Goal: Transaction & Acquisition: Purchase product/service

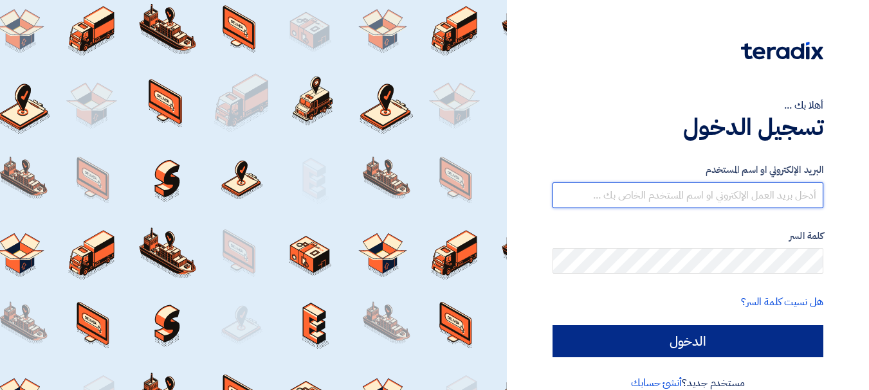
type input "[PERSON_NAME][EMAIL_ADDRESS][PERSON_NAME][DOMAIN_NAME]"
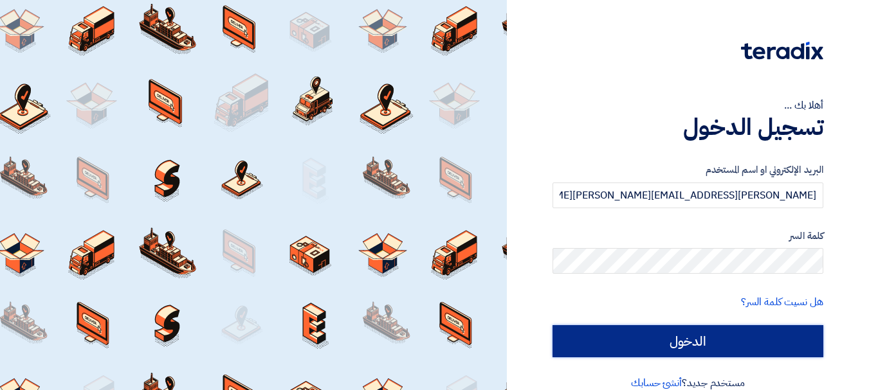
click at [695, 340] on input "الدخول" at bounding box center [687, 341] width 271 height 32
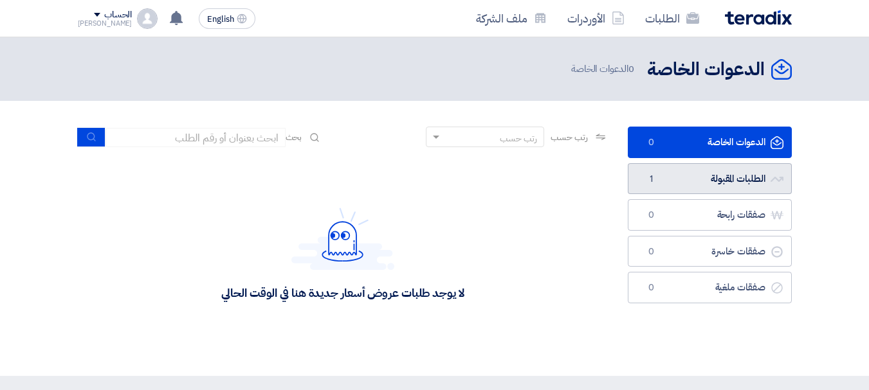
click at [675, 170] on link "الطلبات المقبولة الطلبات المقبولة 1" at bounding box center [710, 179] width 164 height 32
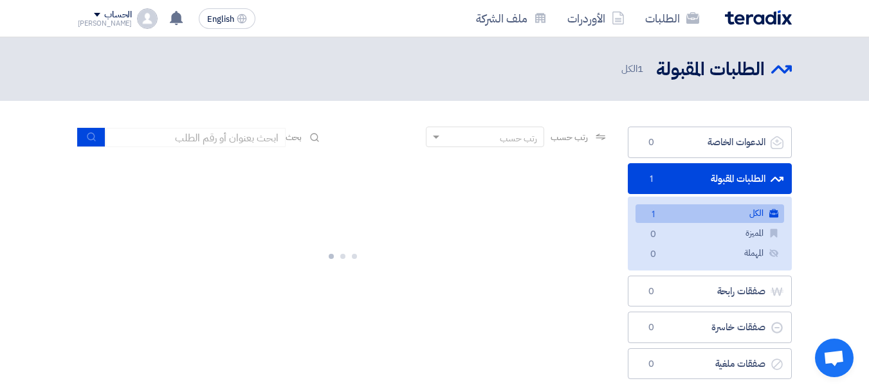
click at [673, 212] on link "الكل الكل 1" at bounding box center [709, 214] width 149 height 19
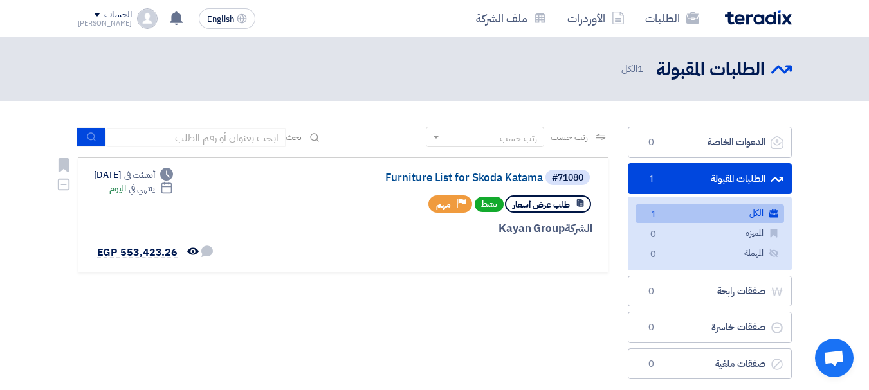
click at [473, 178] on link "Furniture List for Skoda Katama" at bounding box center [414, 178] width 257 height 12
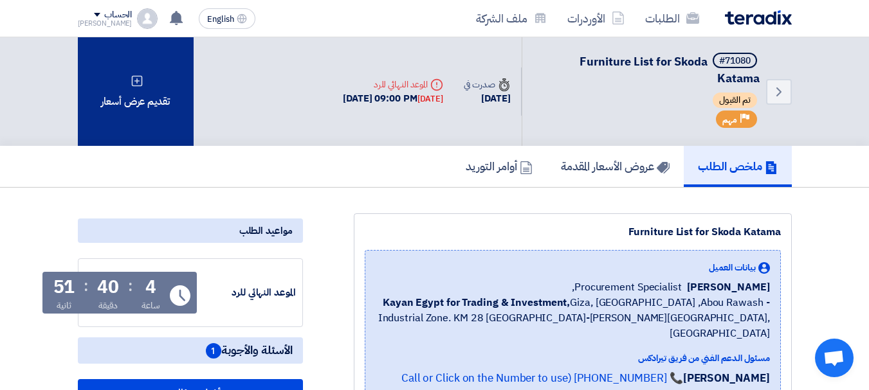
click at [133, 100] on div "تقديم عرض أسعار" at bounding box center [136, 91] width 116 height 109
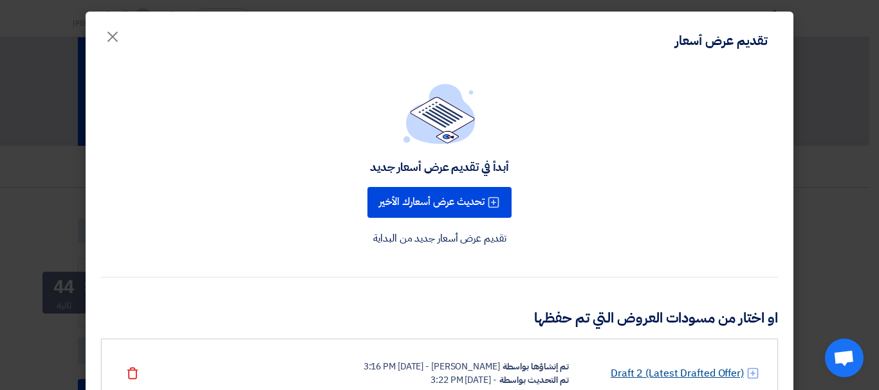
click at [708, 370] on link "Draft 2 (Latest Drafted Offer)" at bounding box center [676, 373] width 133 height 15
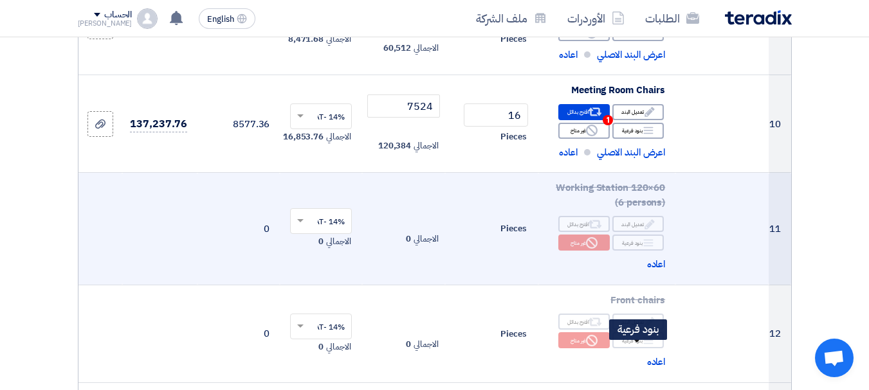
scroll to position [900, 0]
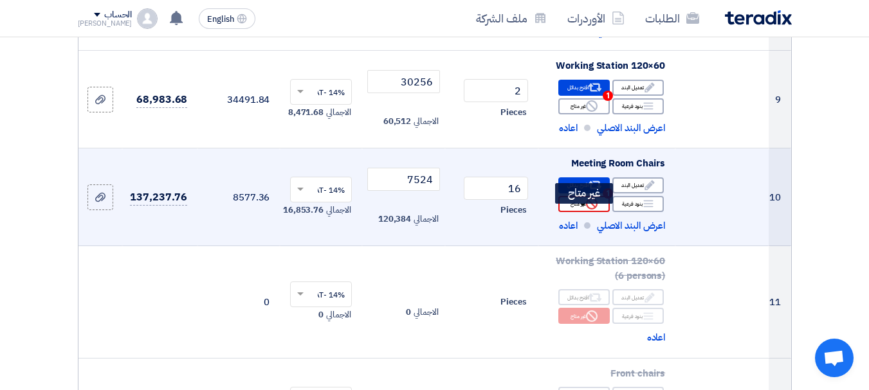
click at [570, 212] on div "Reject غير متاح" at bounding box center [583, 204] width 51 height 16
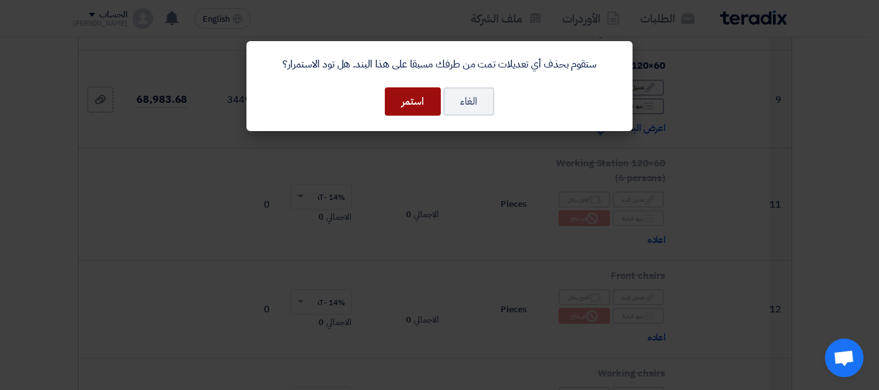
click at [400, 105] on button "استمر" at bounding box center [413, 101] width 56 height 28
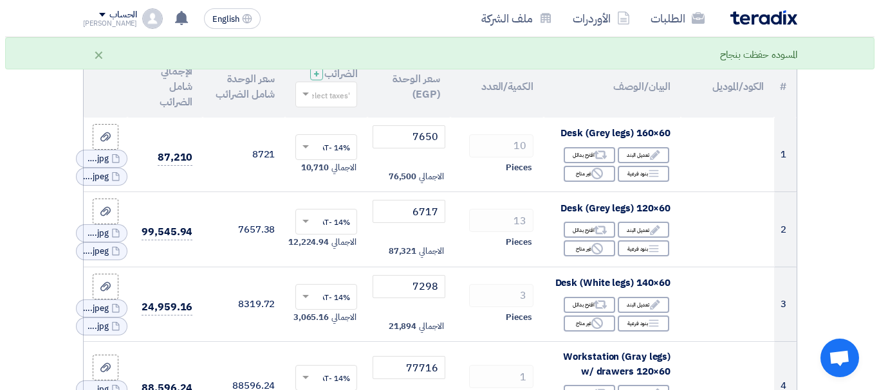
scroll to position [0, 0]
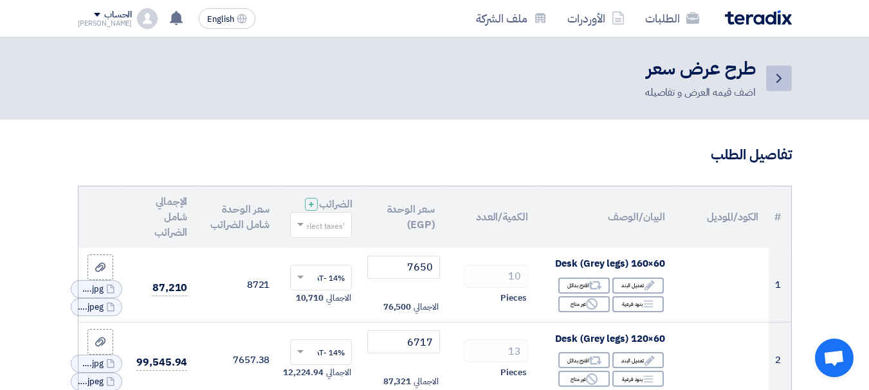
click at [770, 84] on link "Back" at bounding box center [779, 79] width 26 height 26
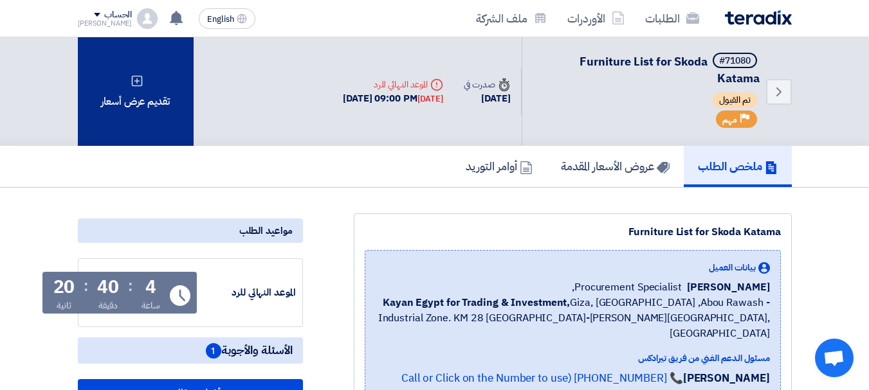
click at [156, 86] on div "تقديم عرض أسعار" at bounding box center [136, 91] width 116 height 109
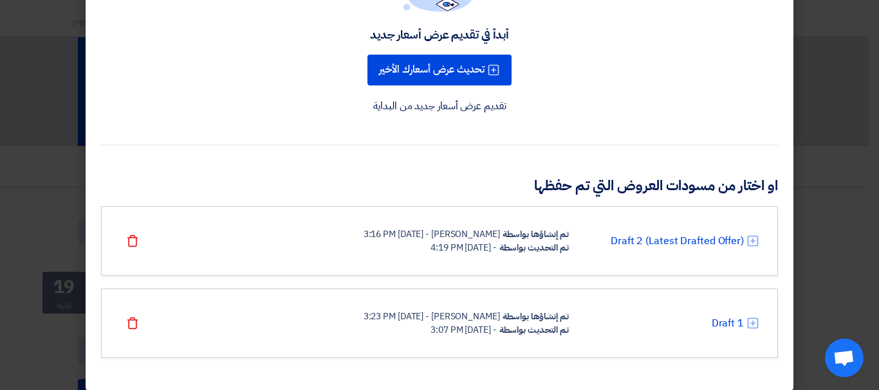
scroll to position [145, 0]
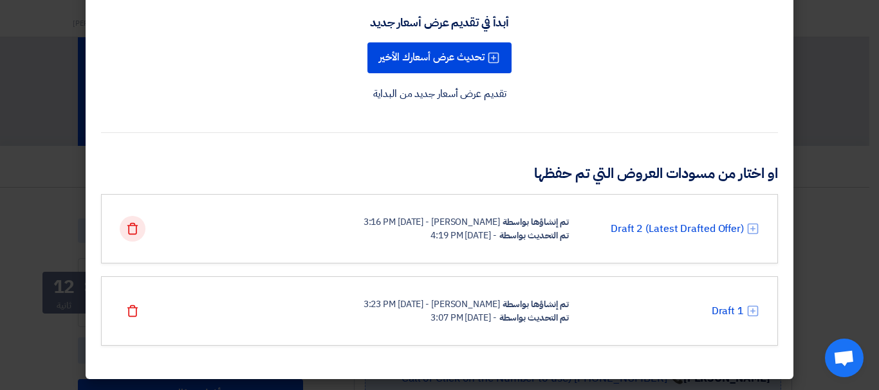
click at [133, 233] on use at bounding box center [132, 229] width 11 height 12
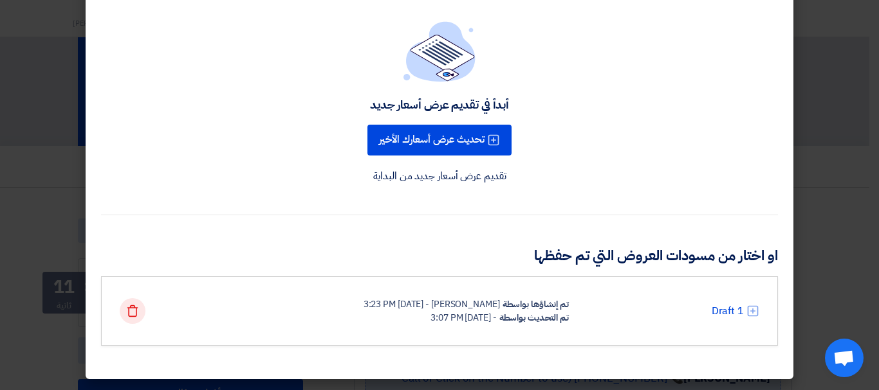
click at [134, 315] on use at bounding box center [132, 312] width 11 height 12
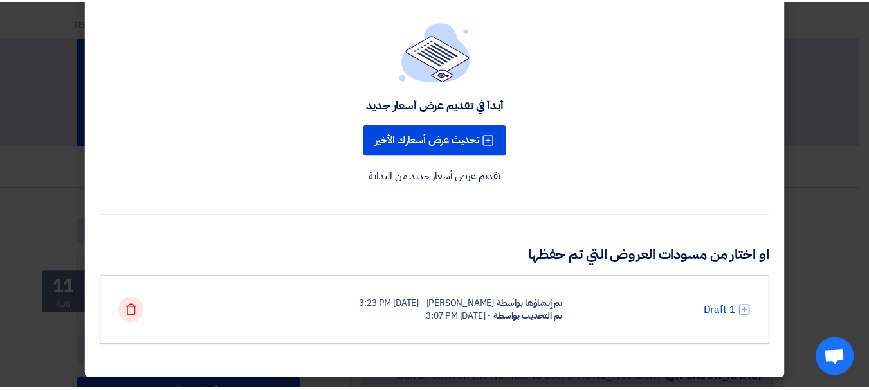
scroll to position [0, 0]
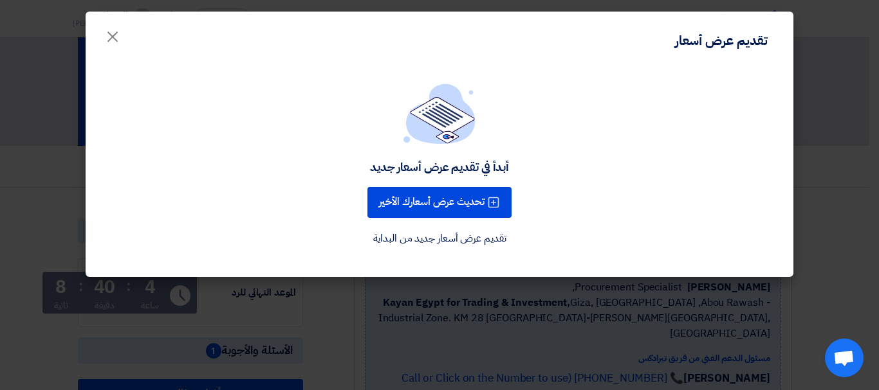
click at [433, 241] on link "تقديم عرض أسعار جديد من البداية" at bounding box center [439, 238] width 133 height 15
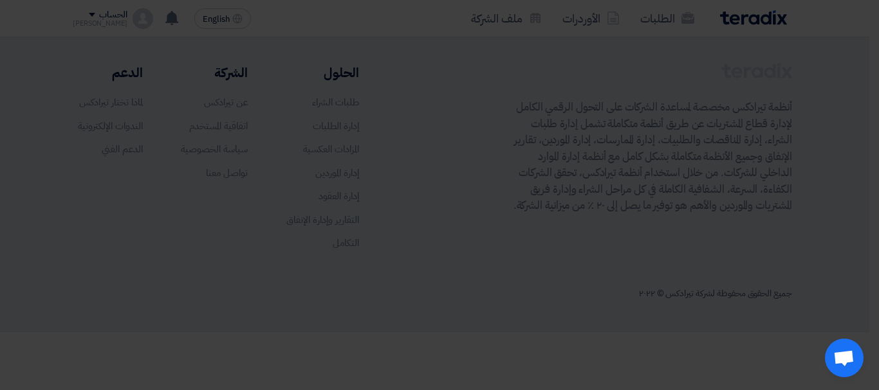
click at [433, 241] on div "أبدأ في تقديم عرض أسعار جديد تحديث عرض أسعارك الأخير تقديم عرض أسعار جديد من ال…" at bounding box center [440, 140] width 708 height 211
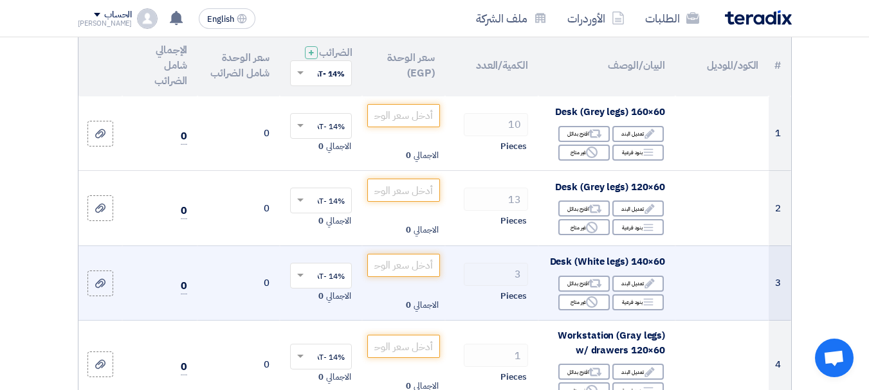
scroll to position [193, 0]
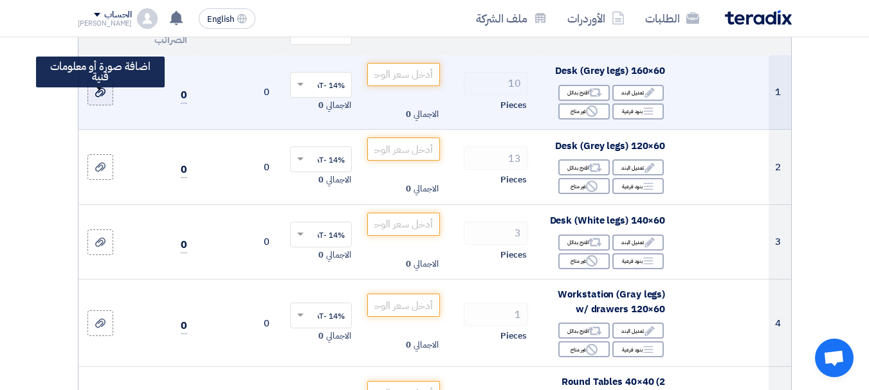
click at [97, 97] on use at bounding box center [100, 92] width 10 height 9
click at [0, 0] on input "file" at bounding box center [0, 0] width 0 height 0
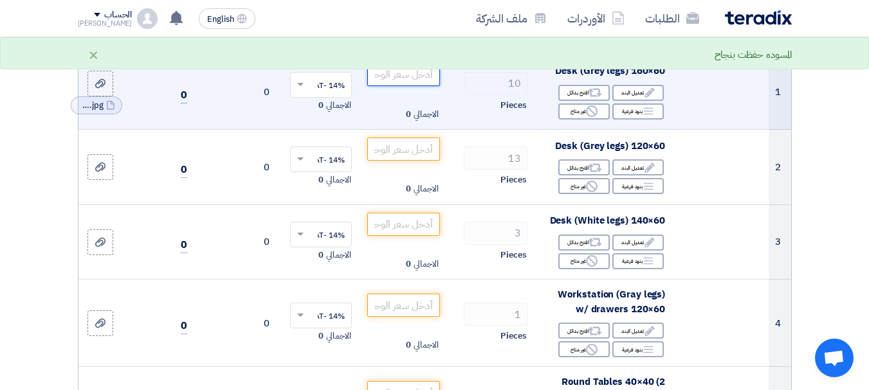
click at [423, 84] on input "number" at bounding box center [403, 74] width 72 height 23
type input "15052.98"
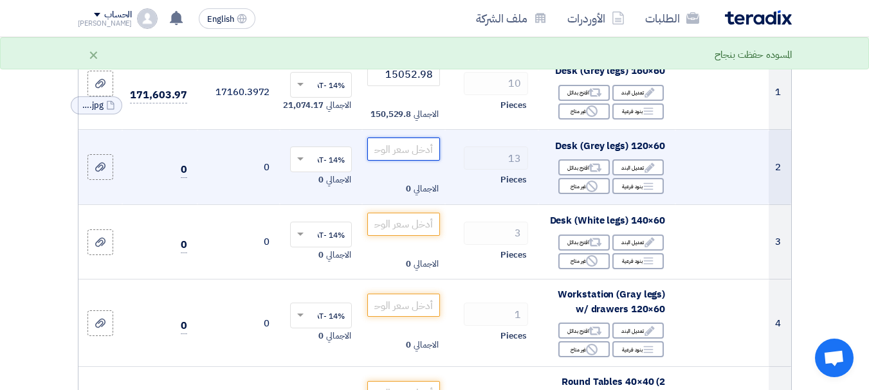
click at [401, 158] on input "number" at bounding box center [403, 149] width 72 height 23
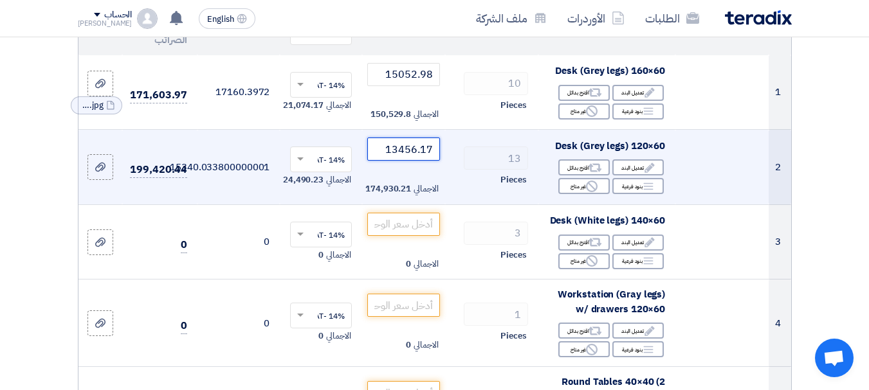
type input "13456.17"
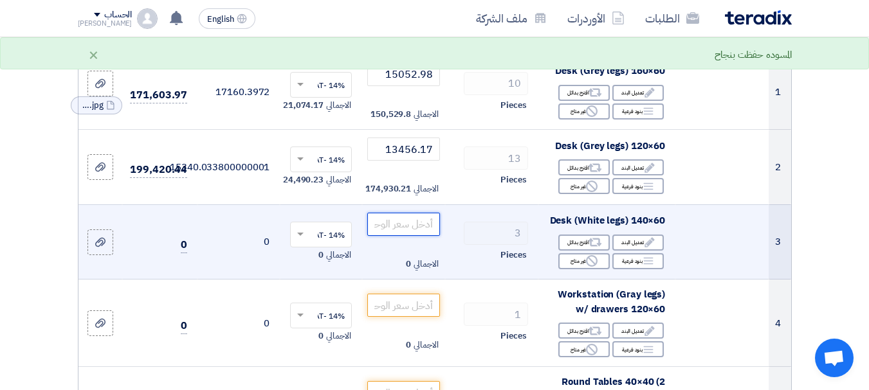
click at [385, 226] on input "number" at bounding box center [403, 224] width 72 height 23
type input "13754.7"
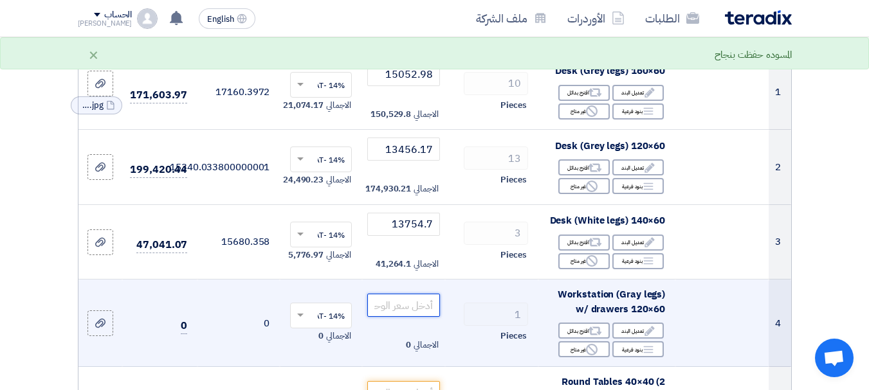
click at [409, 313] on input "number" at bounding box center [403, 305] width 72 height 23
type input "81561.93"
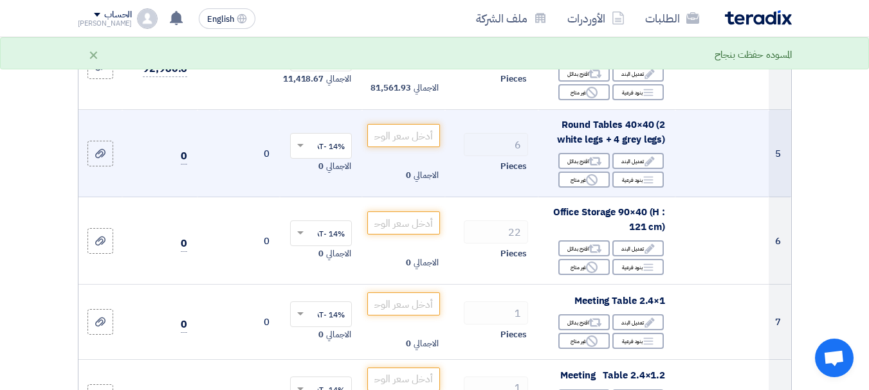
scroll to position [386, 0]
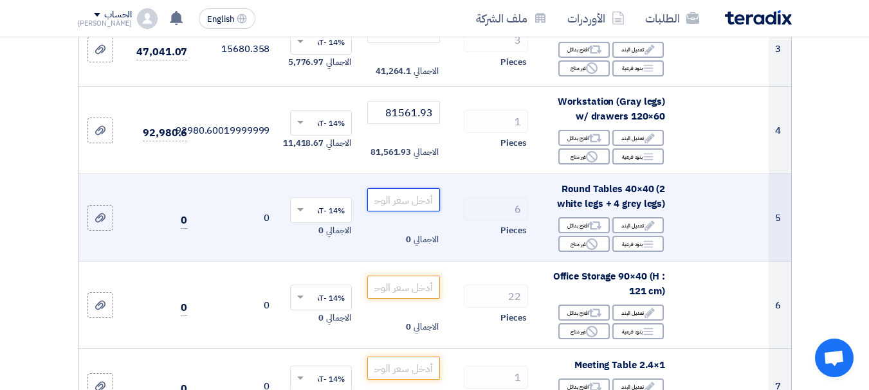
click at [398, 212] on input "number" at bounding box center [403, 199] width 72 height 23
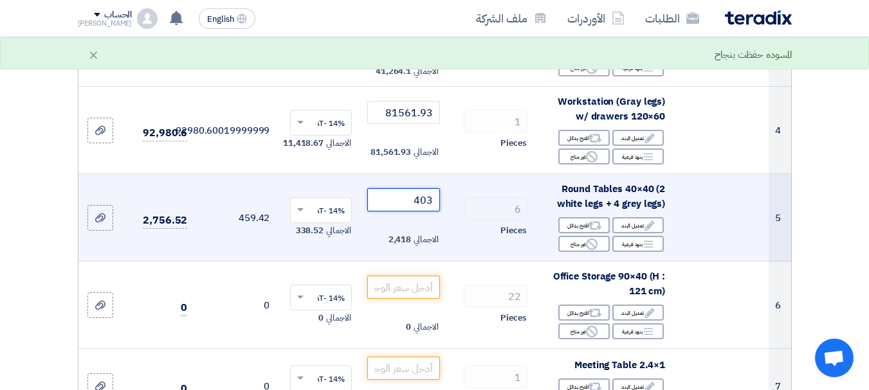
click at [425, 212] on input "403" at bounding box center [403, 199] width 72 height 23
type input "3748.83"
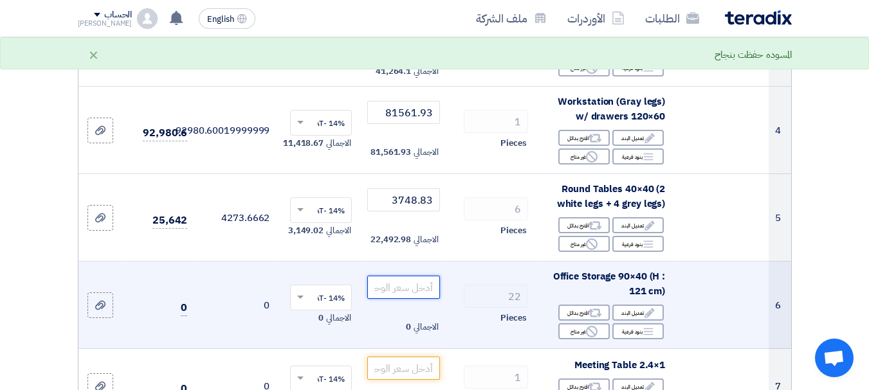
click at [400, 295] on input "number" at bounding box center [403, 287] width 72 height 23
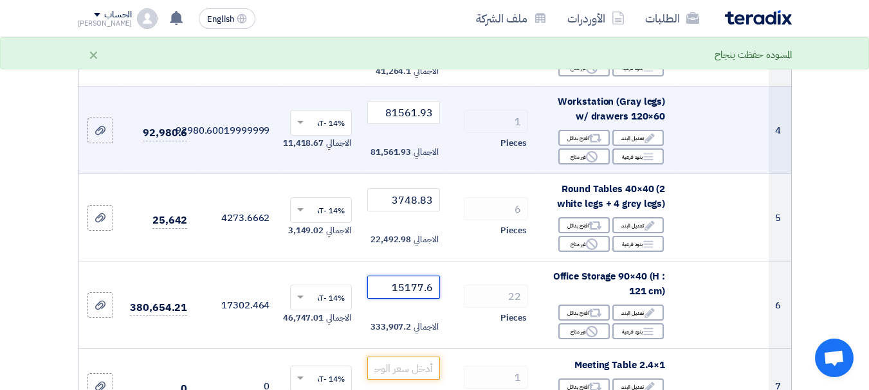
type input "15177.6"
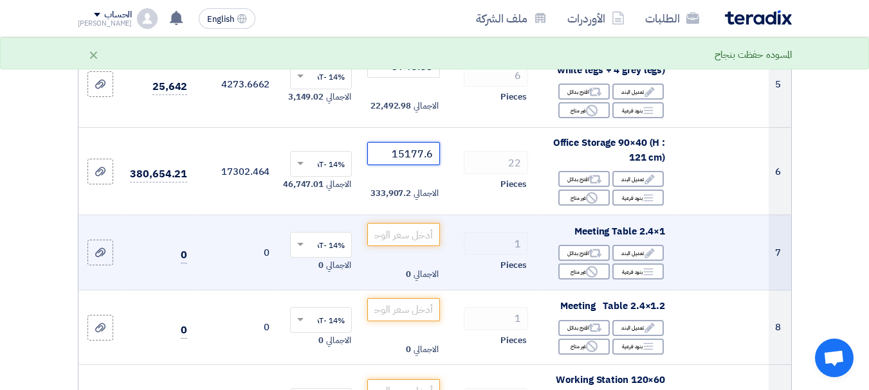
scroll to position [579, 0]
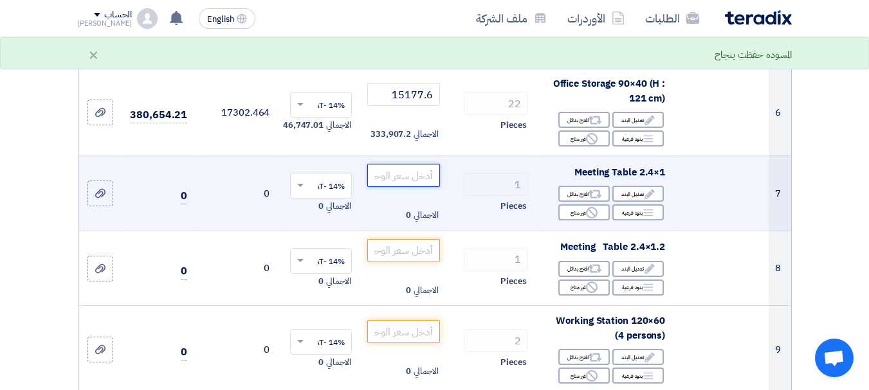
click at [418, 179] on input "number" at bounding box center [403, 175] width 72 height 23
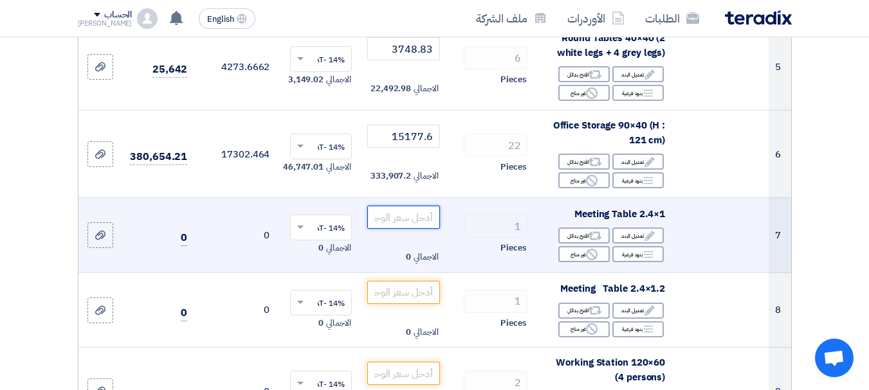
scroll to position [515, 0]
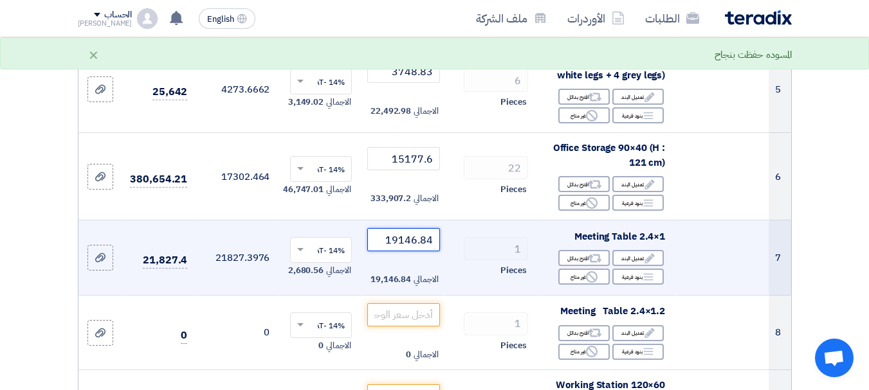
type input "19146.84"
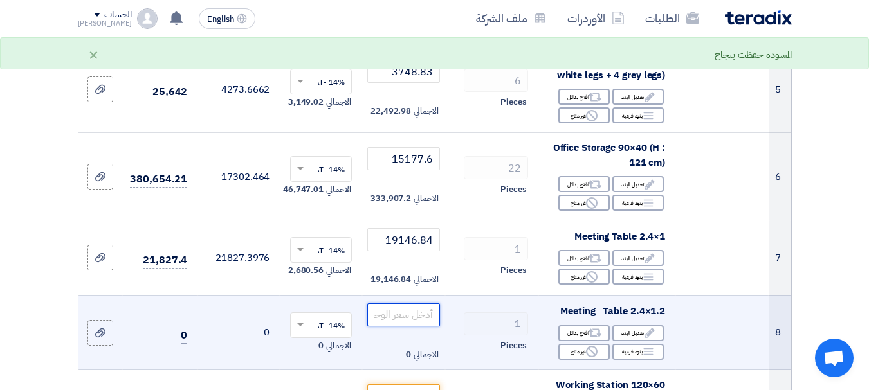
click at [403, 322] on input "number" at bounding box center [403, 315] width 72 height 23
type input "21592.74"
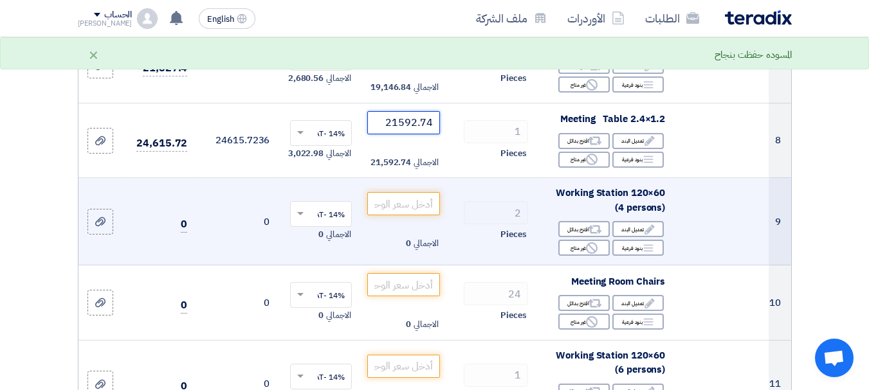
scroll to position [708, 0]
click at [415, 214] on input "number" at bounding box center [403, 203] width 72 height 23
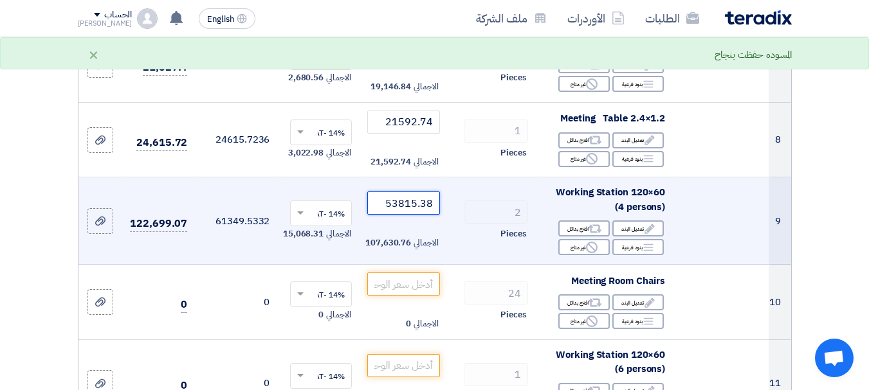
type input "53815.38"
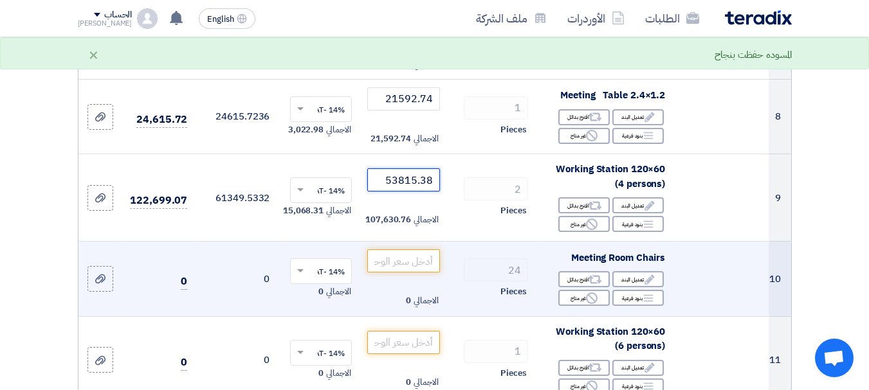
scroll to position [772, 0]
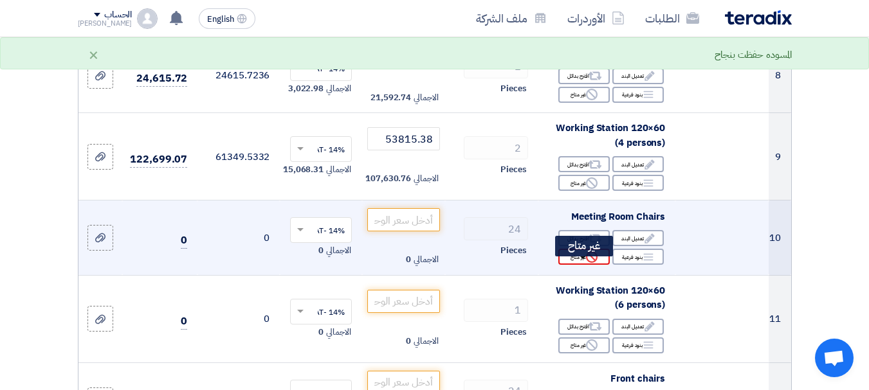
click at [571, 259] on div "Reject غير متاح" at bounding box center [583, 257] width 51 height 16
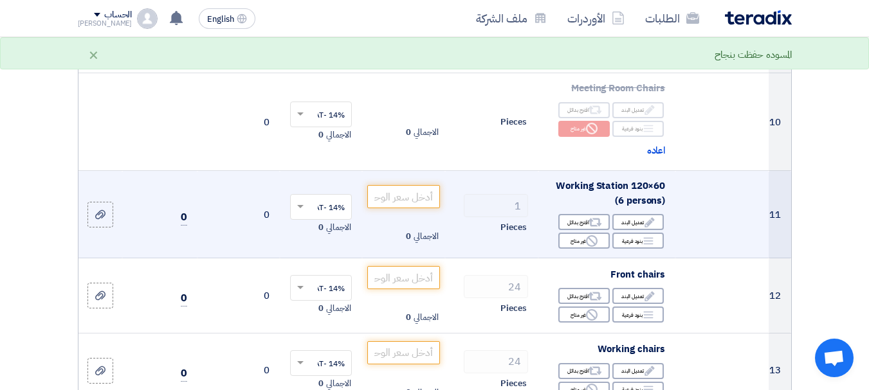
scroll to position [900, 0]
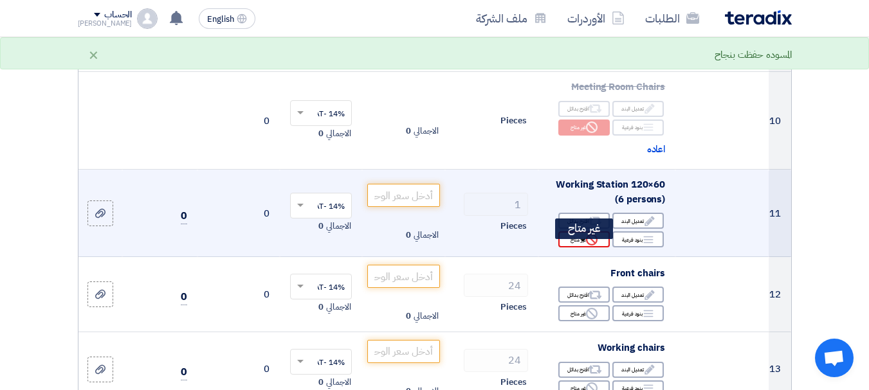
click at [572, 248] on div "Reject غير متاح" at bounding box center [583, 240] width 51 height 16
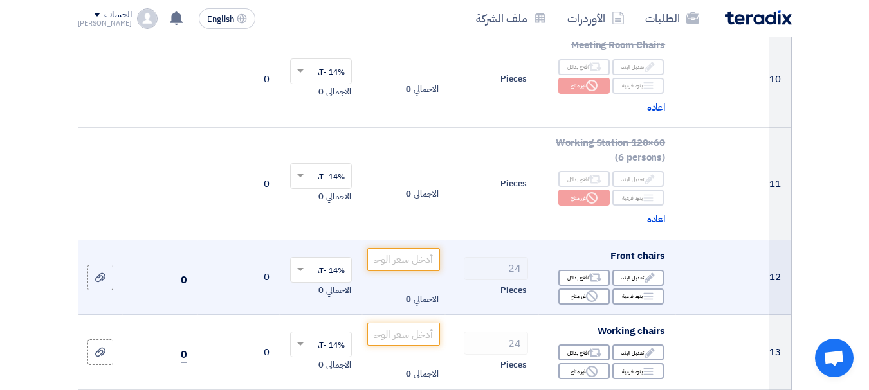
scroll to position [965, 0]
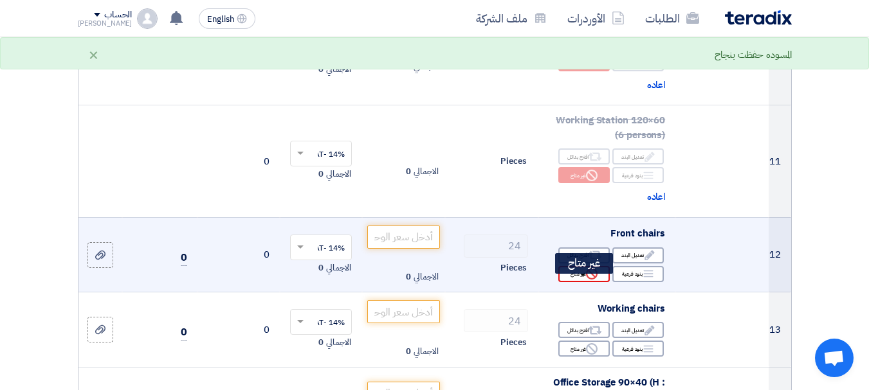
click at [576, 282] on div "Reject غير متاح" at bounding box center [583, 274] width 51 height 16
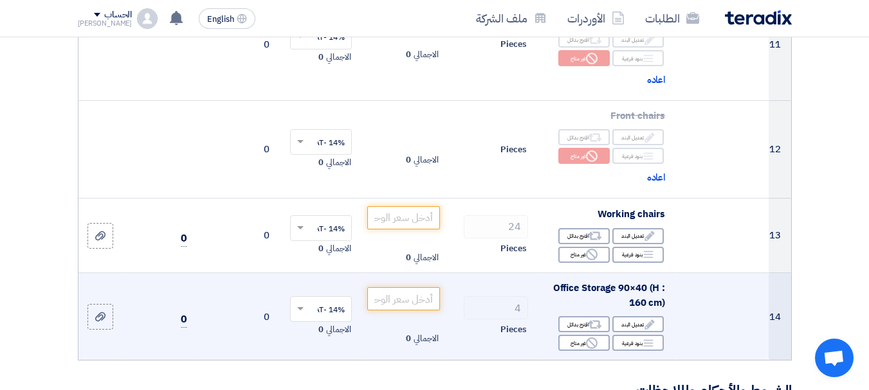
scroll to position [1093, 0]
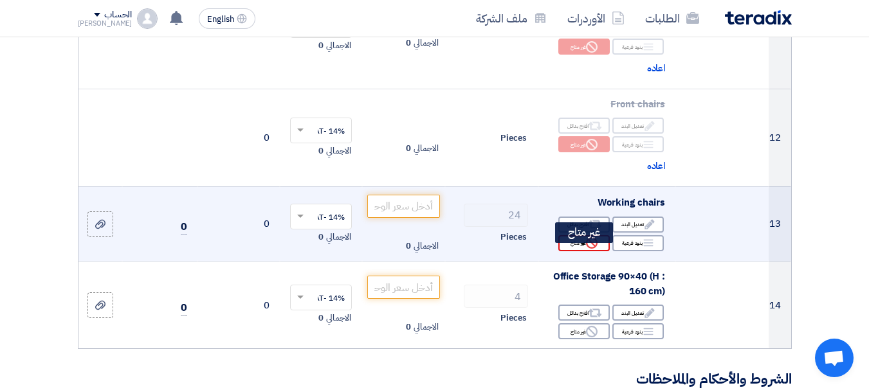
click at [581, 251] on div "Reject غير متاح" at bounding box center [583, 243] width 51 height 16
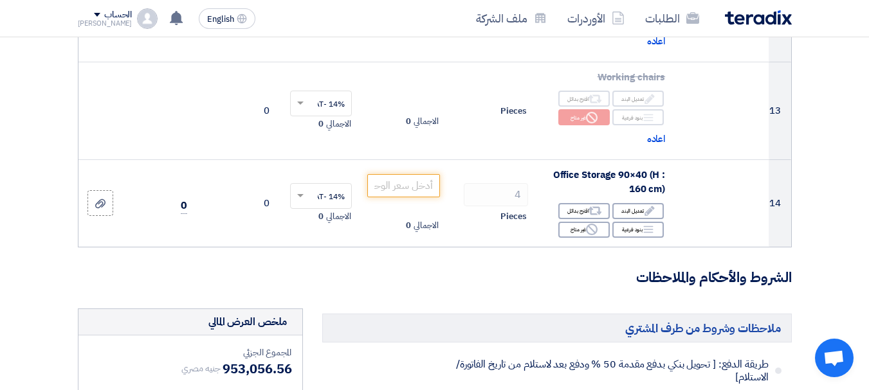
scroll to position [1222, 0]
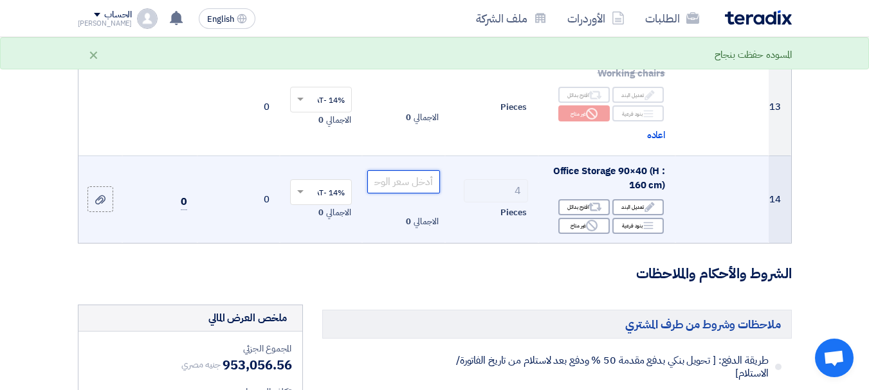
click at [419, 192] on input "number" at bounding box center [403, 181] width 72 height 23
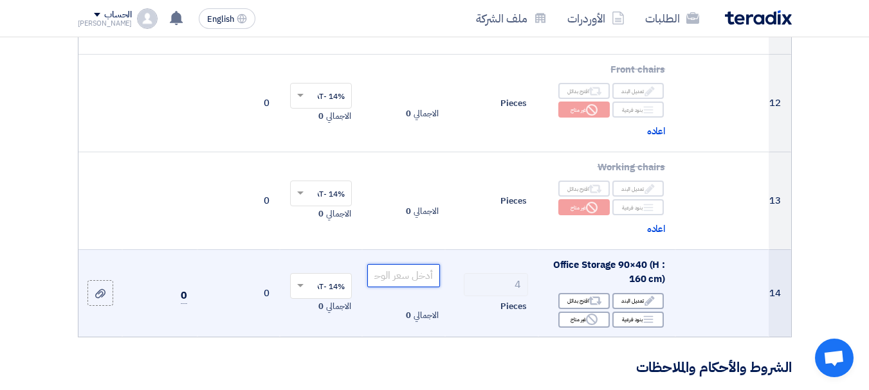
scroll to position [1158, 0]
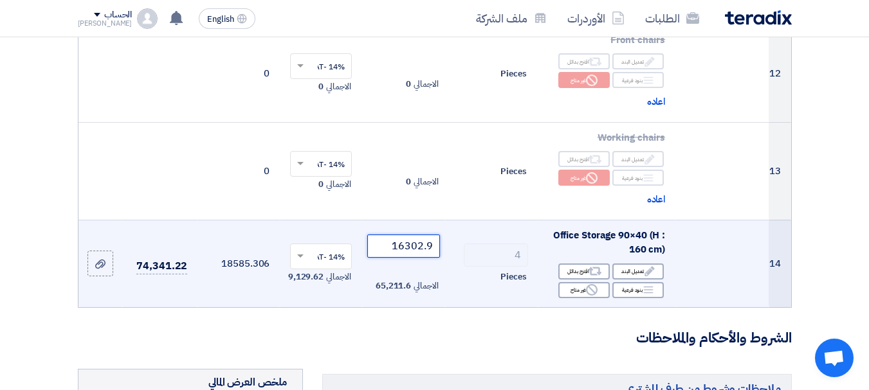
type input "16302.9"
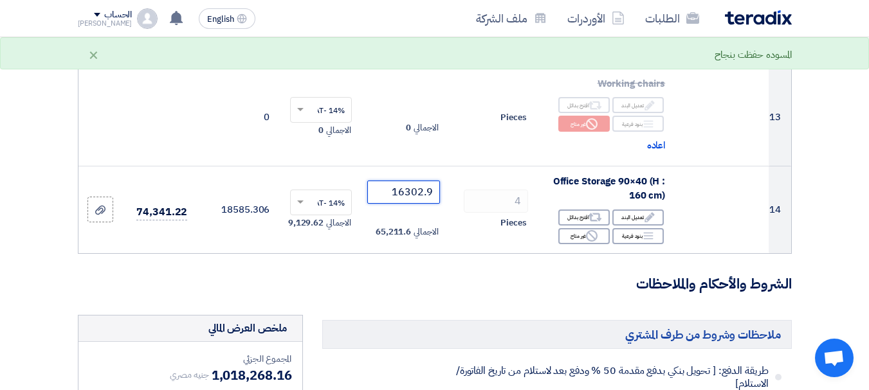
scroll to position [1351, 0]
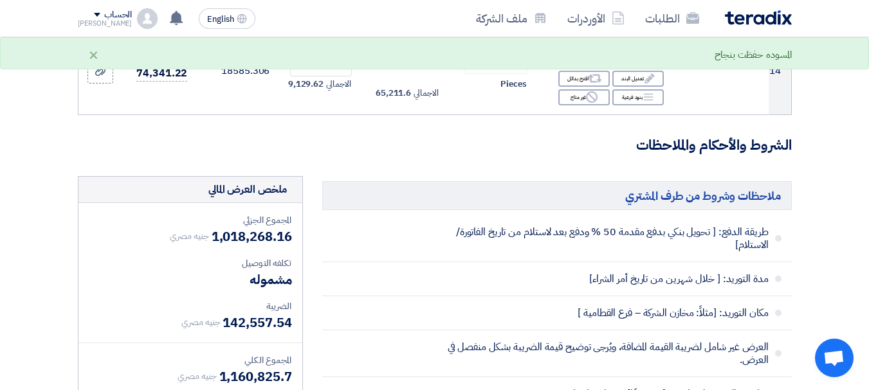
click at [418, 156] on h3 "الشروط والأحكام والملاحظات" at bounding box center [435, 146] width 714 height 20
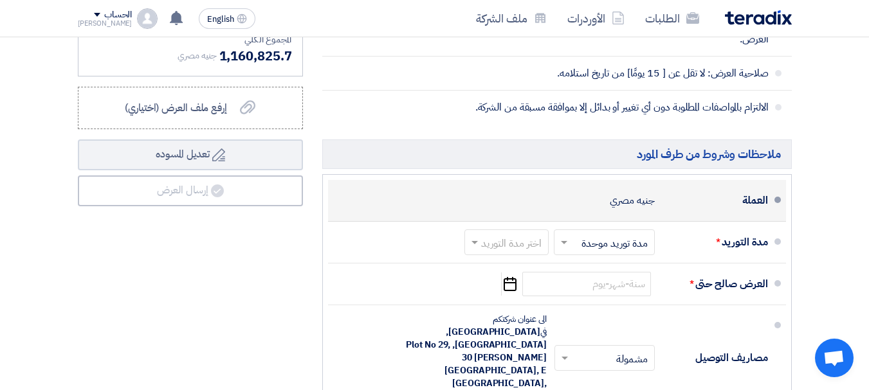
scroll to position [1672, 0]
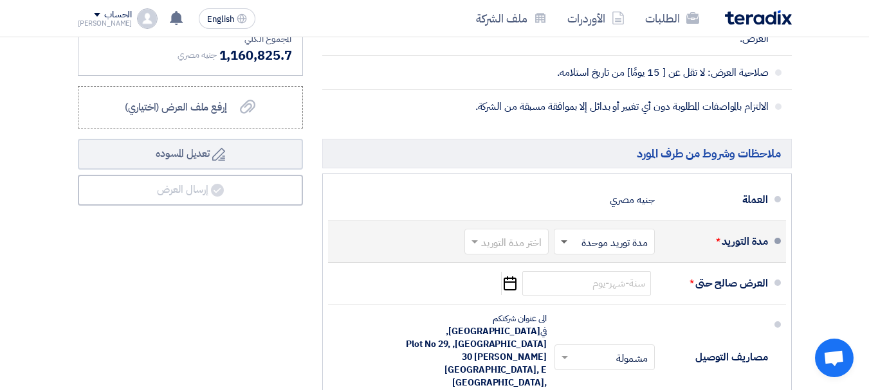
click at [564, 245] on span at bounding box center [564, 243] width 6 height 5
click at [564, 244] on span at bounding box center [564, 242] width 6 height 3
click at [474, 248] on span at bounding box center [473, 241] width 16 height 13
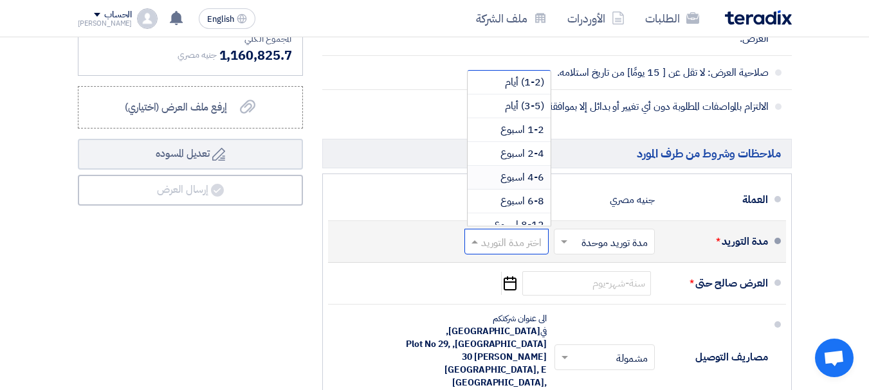
click at [508, 185] on span "4-6 اسبوع" at bounding box center [522, 177] width 44 height 15
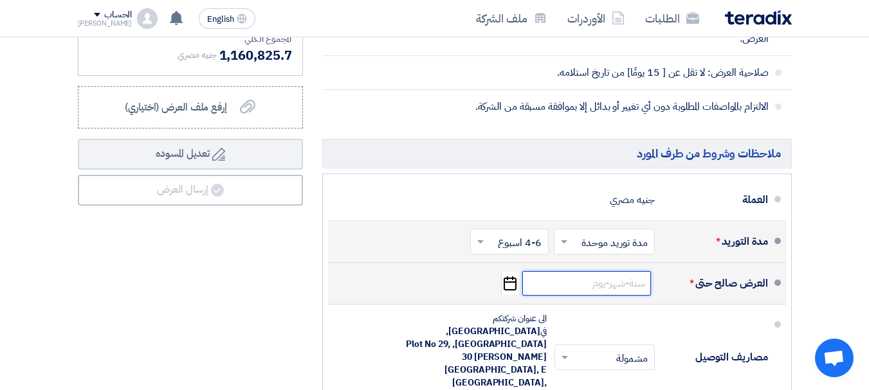
click at [579, 289] on input at bounding box center [586, 283] width 129 height 24
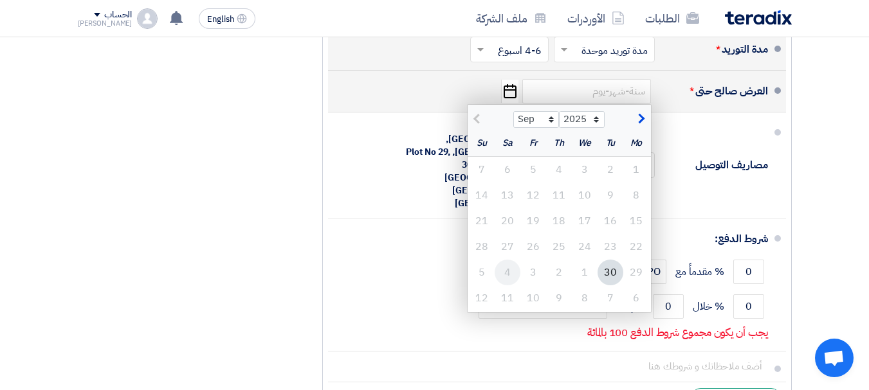
scroll to position [1865, 0]
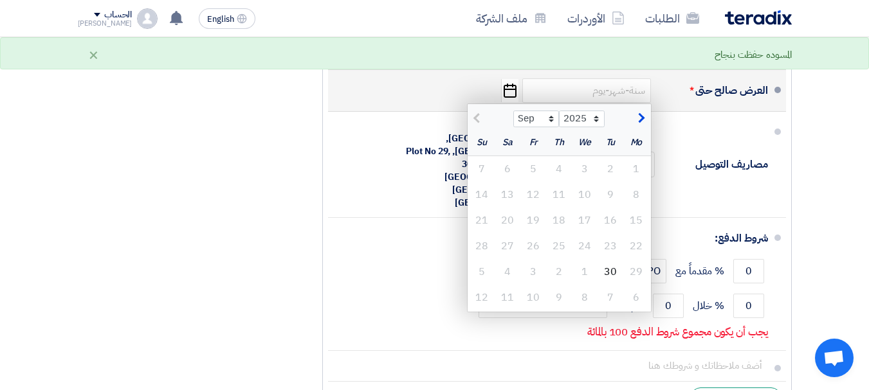
click at [634, 123] on button "button" at bounding box center [639, 117] width 21 height 13
select select "10"
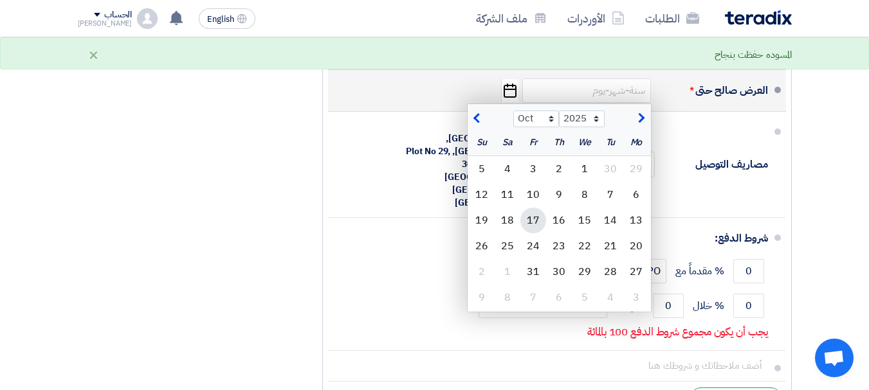
click at [531, 229] on div "17" at bounding box center [533, 221] width 26 height 26
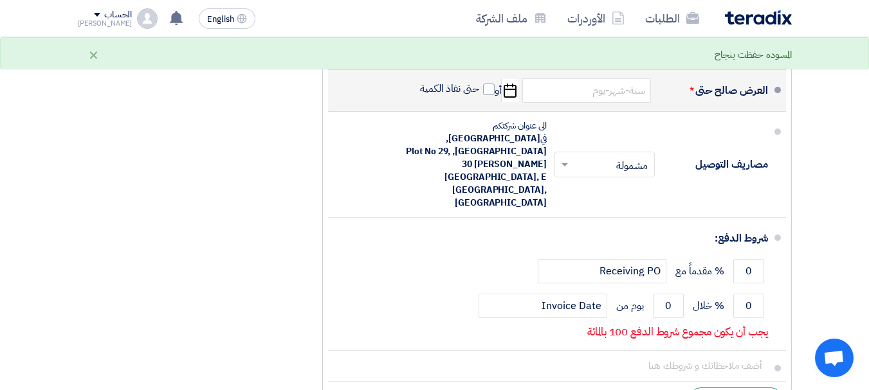
type input "[DATE]"
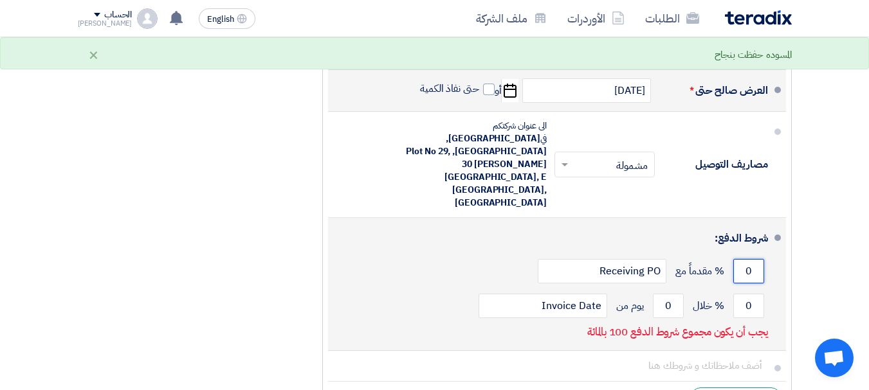
click at [751, 259] on input "0" at bounding box center [748, 271] width 31 height 24
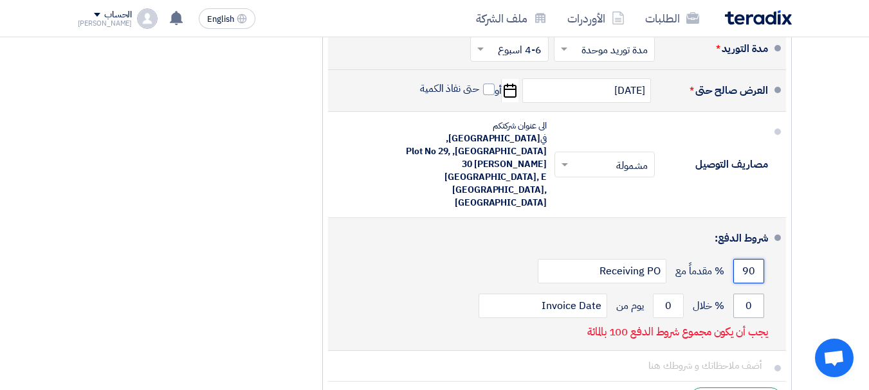
type input "90"
click at [747, 294] on input "0" at bounding box center [748, 306] width 31 height 24
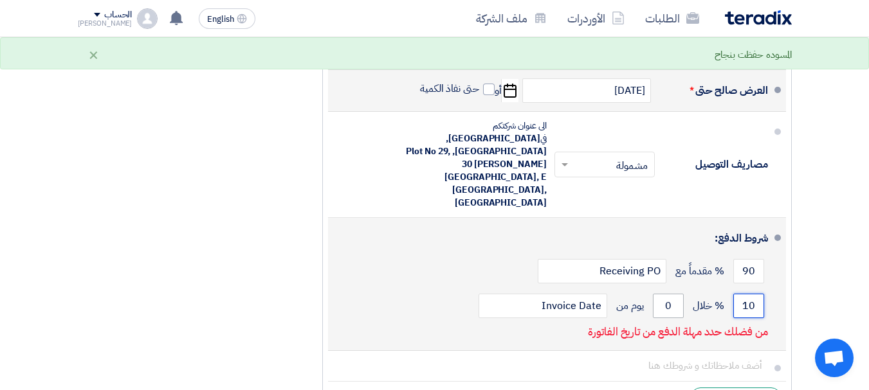
type input "10"
drag, startPoint x: 674, startPoint y: 266, endPoint x: 661, endPoint y: 267, distance: 12.9
click at [661, 294] on input "0" at bounding box center [668, 306] width 31 height 24
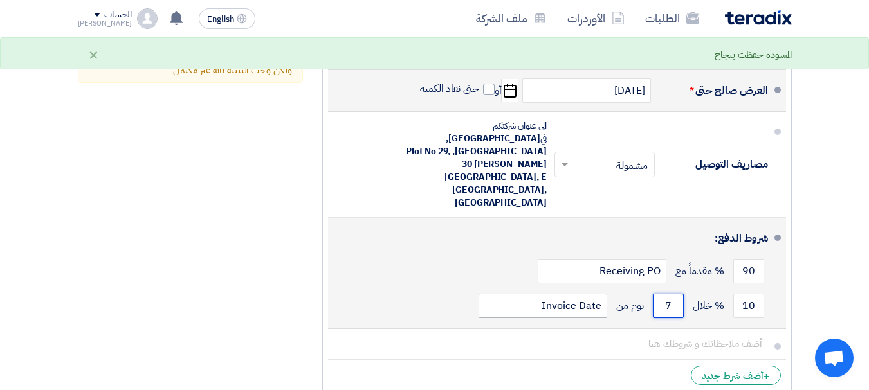
type input "7"
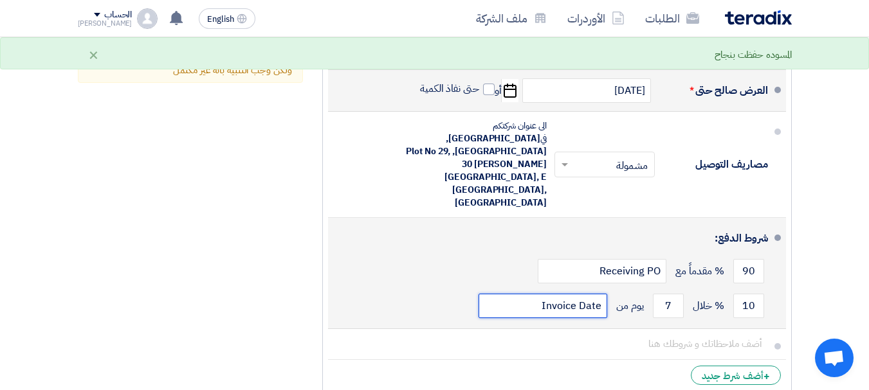
drag, startPoint x: 529, startPoint y: 262, endPoint x: 637, endPoint y: 262, distance: 108.1
click at [637, 289] on div "10 % خلال 7 يوم من Invoice Date" at bounding box center [553, 306] width 430 height 35
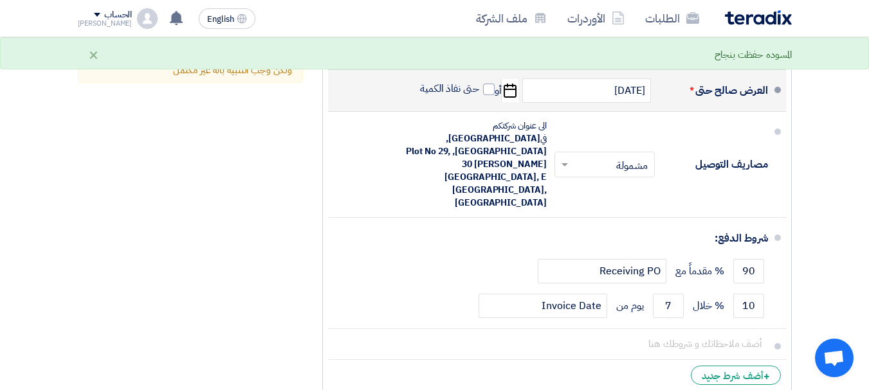
click at [234, 220] on div "ملخص [PERSON_NAME] المجموع الجزئي جنيه مصري 1,018,268.16 تكلفه التوصيل" at bounding box center [190, 33] width 244 height 742
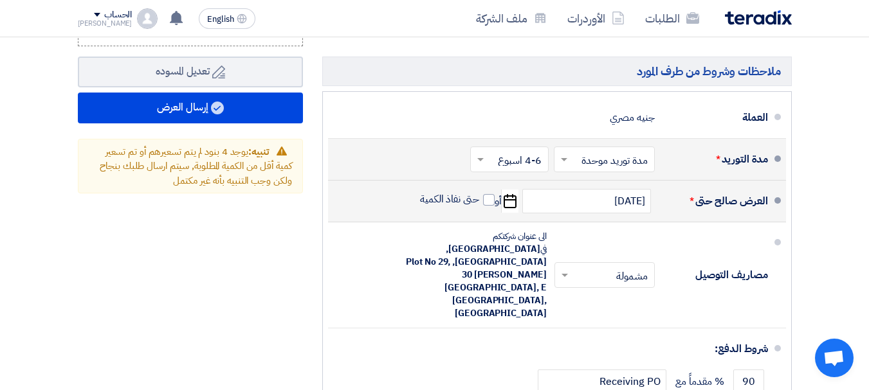
scroll to position [1930, 0]
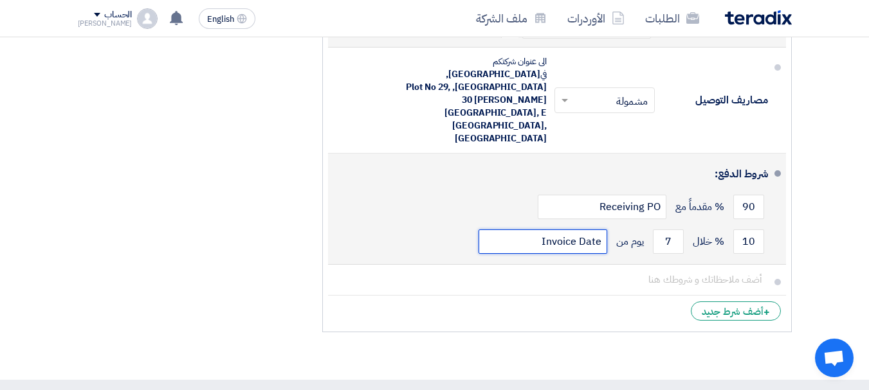
drag, startPoint x: 524, startPoint y: 199, endPoint x: 646, endPoint y: 196, distance: 122.2
click at [646, 224] on div "10 % خلال 7 يوم من Invoice Date" at bounding box center [553, 241] width 430 height 35
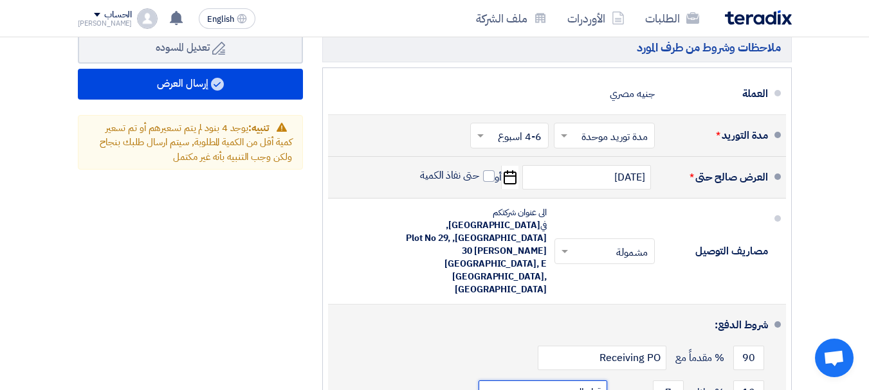
scroll to position [1801, 0]
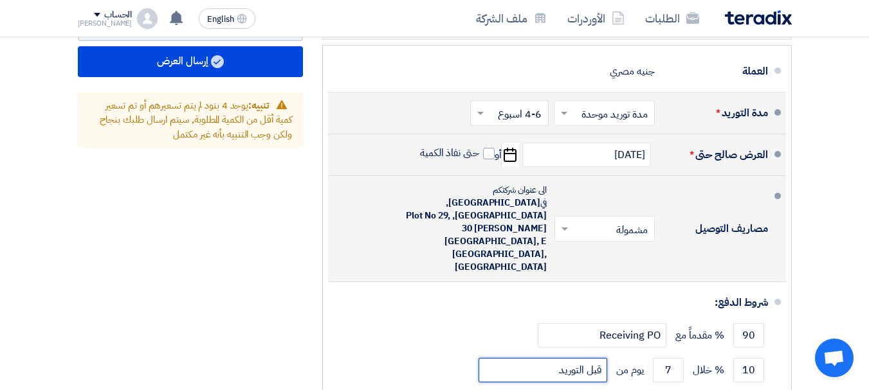
type input "قبل التوريد"
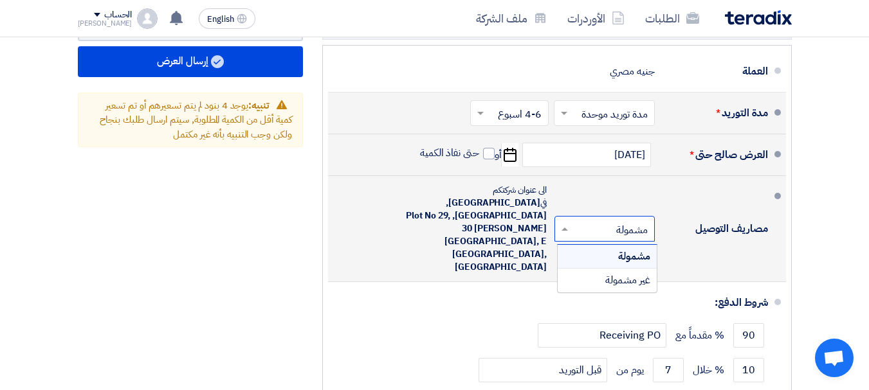
click at [560, 223] on span at bounding box center [563, 229] width 16 height 13
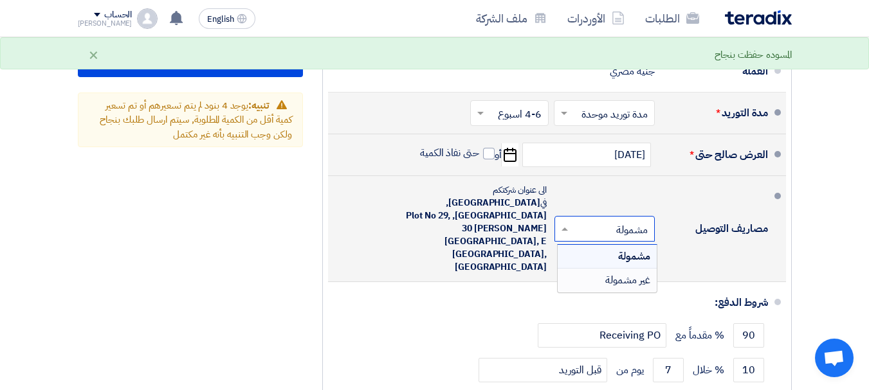
click at [628, 273] on span "غير مشمولة" at bounding box center [627, 280] width 45 height 15
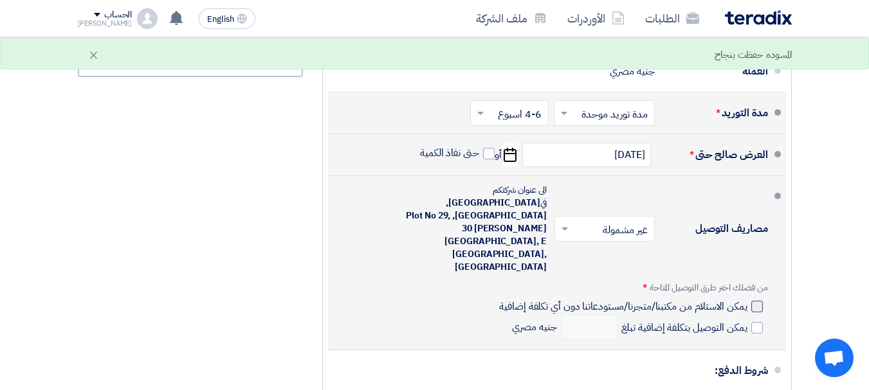
click at [758, 301] on div at bounding box center [757, 307] width 12 height 12
click at [747, 300] on input "يمكن الاستلام من مكتبنا/متجرنا/مستودعاتنا دون أي تكلفة إضافية" at bounding box center [622, 312] width 250 height 24
checkbox input "true"
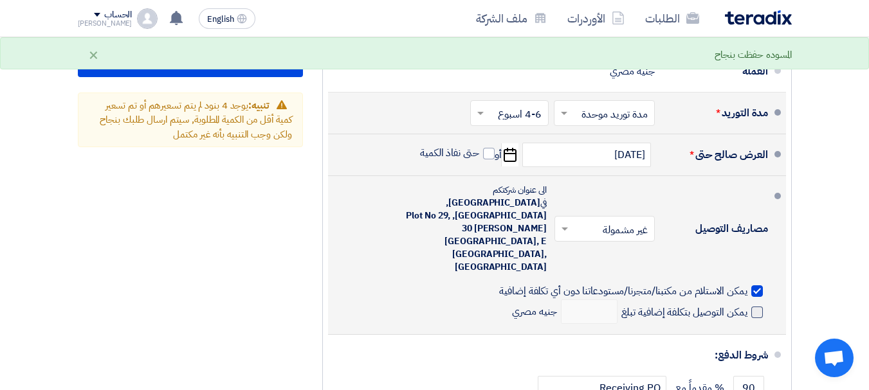
click at [754, 307] on span at bounding box center [757, 313] width 12 height 12
click at [747, 306] on input "يمكن التوصيل بتكلفة إضافية تبلغ" at bounding box center [683, 318] width 129 height 24
checkbox input "true"
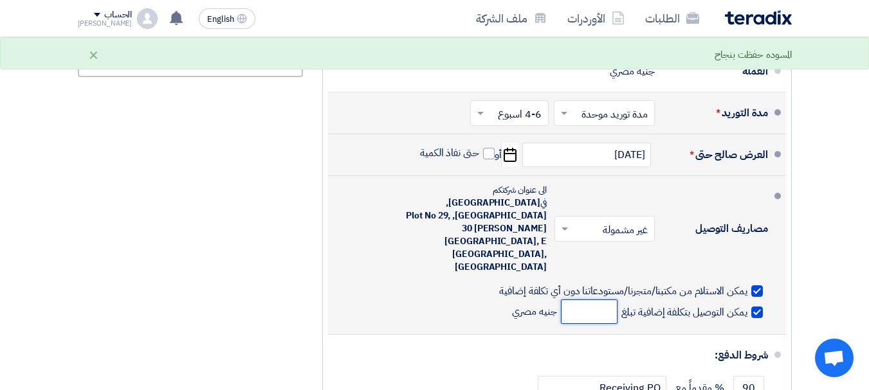
click at [592, 300] on input "number" at bounding box center [589, 312] width 57 height 24
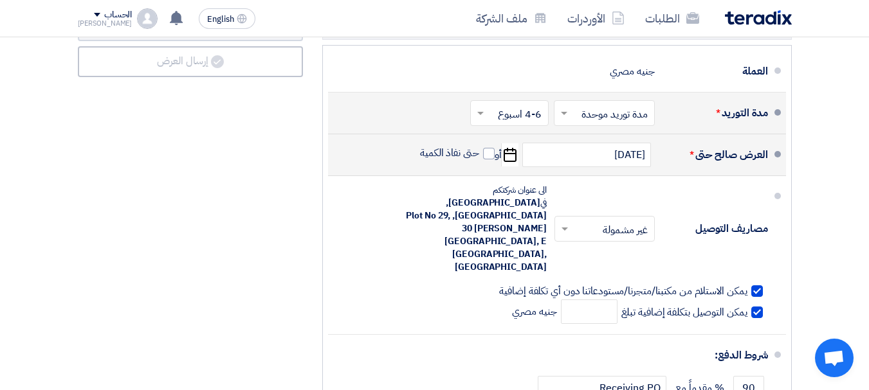
click at [753, 286] on div at bounding box center [757, 292] width 12 height 12
click at [747, 284] on input "يمكن الاستلام من مكتبنا/متجرنا/مستودعاتنا دون أي تكلفة إضافية" at bounding box center [622, 296] width 250 height 24
checkbox input "false"
click at [759, 307] on span at bounding box center [757, 313] width 12 height 12
click at [747, 306] on input "يمكن التوصيل بتكلفة إضافية تبلغ" at bounding box center [683, 318] width 129 height 24
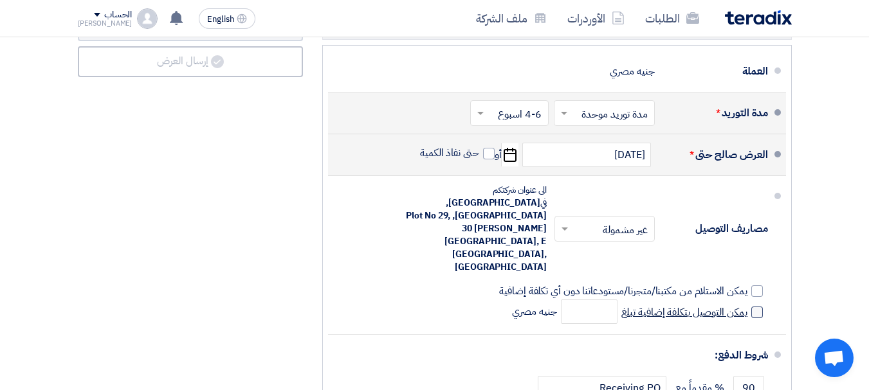
checkbox input "false"
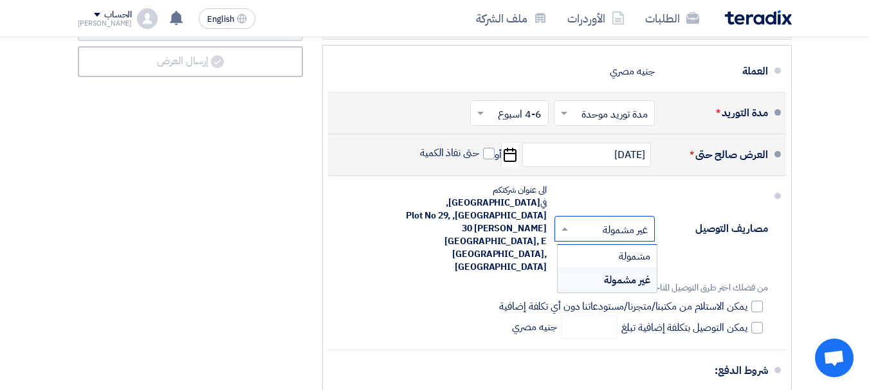
click at [592, 221] on input "text" at bounding box center [602, 230] width 94 height 19
click at [632, 249] on span "مشمولة" at bounding box center [635, 256] width 32 height 15
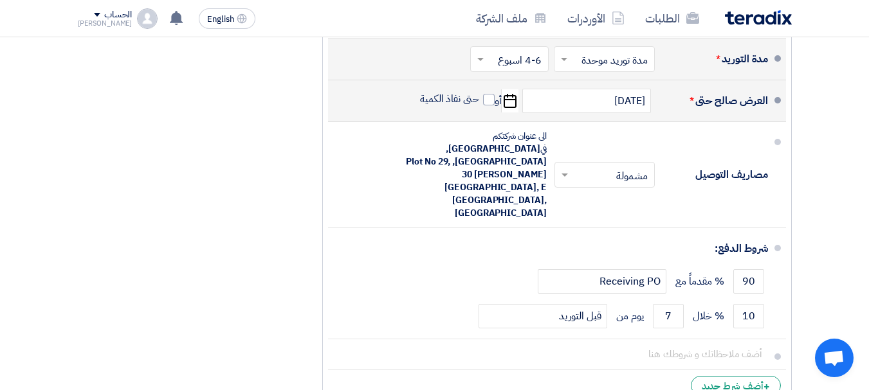
scroll to position [1865, 0]
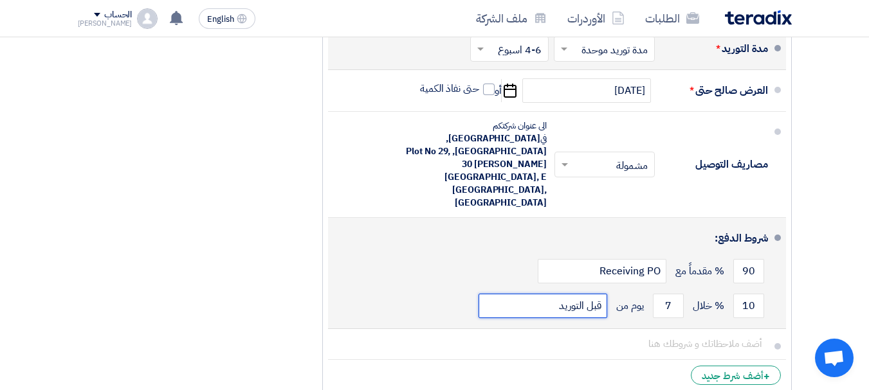
click at [556, 294] on input "قبل التوريد" at bounding box center [543, 306] width 129 height 24
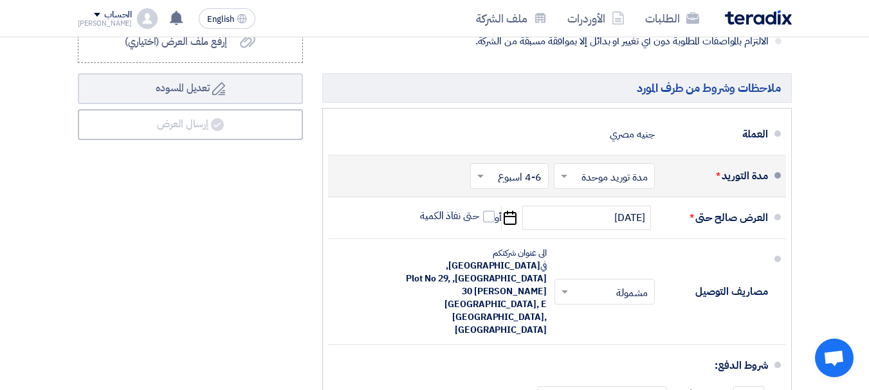
scroll to position [1737, 0]
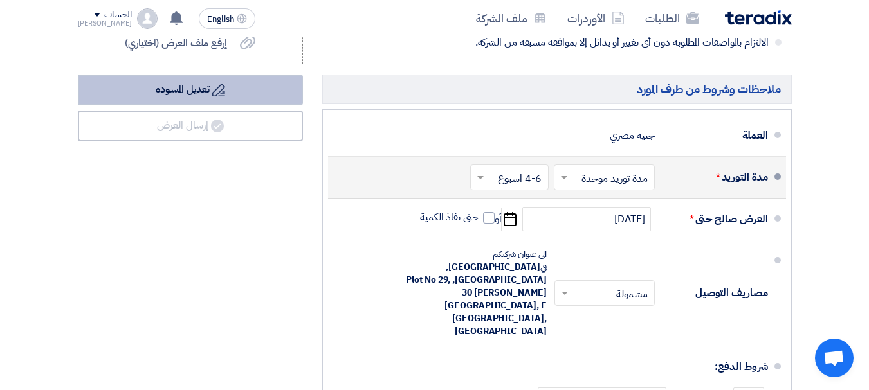
click at [182, 101] on button "Draft تعديل المسوده" at bounding box center [190, 90] width 225 height 31
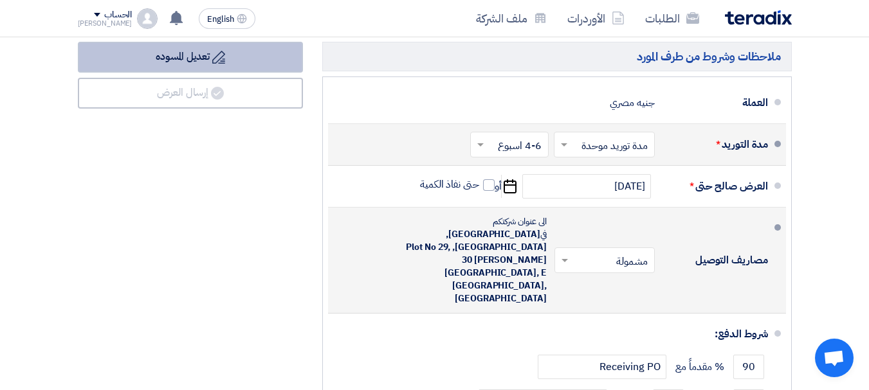
scroll to position [1801, 0]
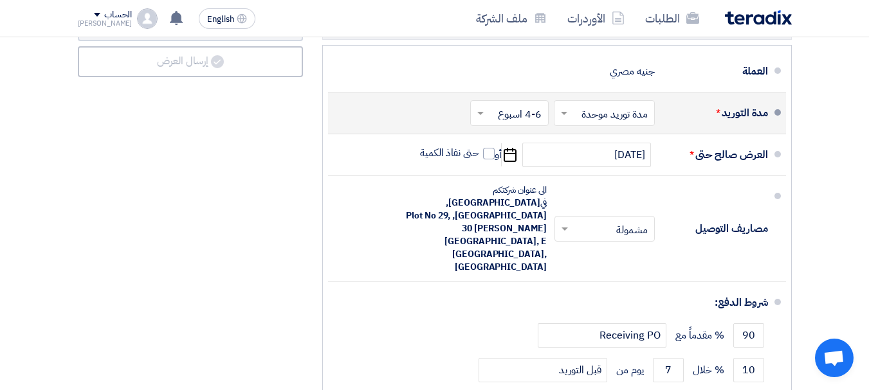
click at [578, 221] on input "text" at bounding box center [602, 230] width 94 height 19
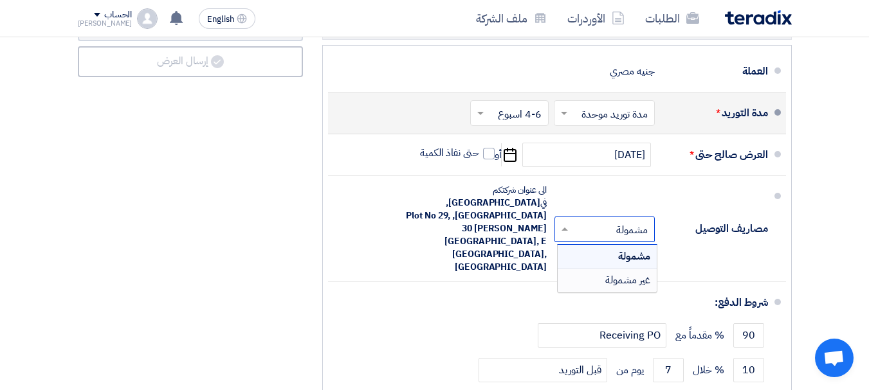
click at [637, 273] on span "غير مشمولة" at bounding box center [627, 280] width 45 height 15
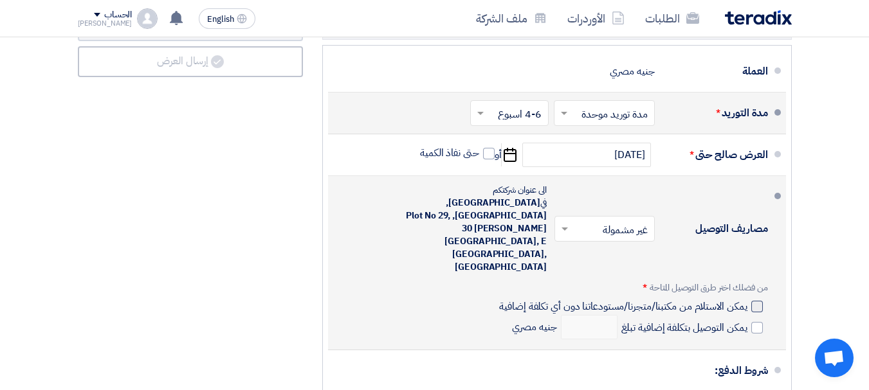
click at [760, 301] on div at bounding box center [757, 307] width 12 height 12
click at [747, 300] on input "يمكن الاستلام من مكتبنا/متجرنا/مستودعاتنا دون أي تكلفة إضافية" at bounding box center [622, 312] width 250 height 24
checkbox input "true"
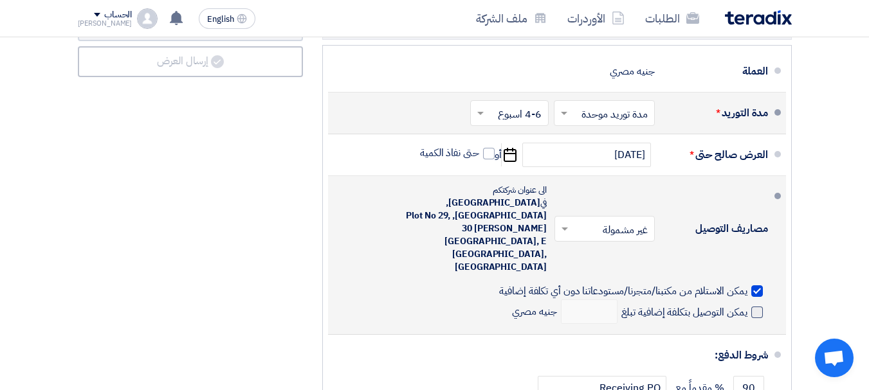
click at [759, 307] on span at bounding box center [757, 313] width 12 height 12
click at [747, 306] on input "يمكن التوصيل بتكلفة إضافية تبلغ" at bounding box center [683, 318] width 129 height 24
checkbox input "true"
click at [578, 300] on input "number" at bounding box center [589, 312] width 57 height 24
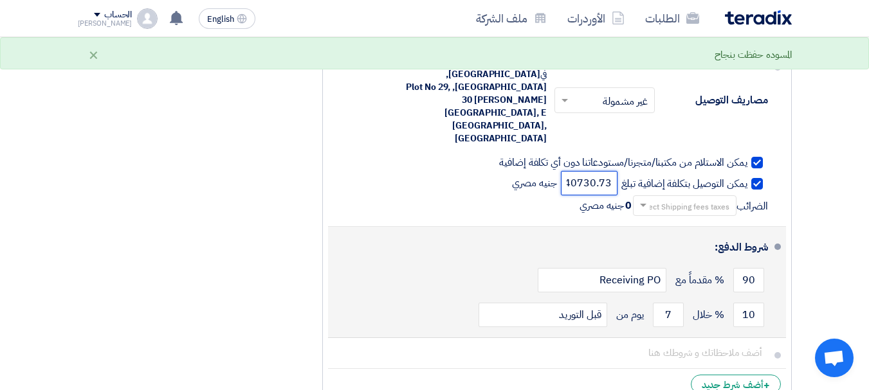
scroll to position [0, -1]
type input "40730.73"
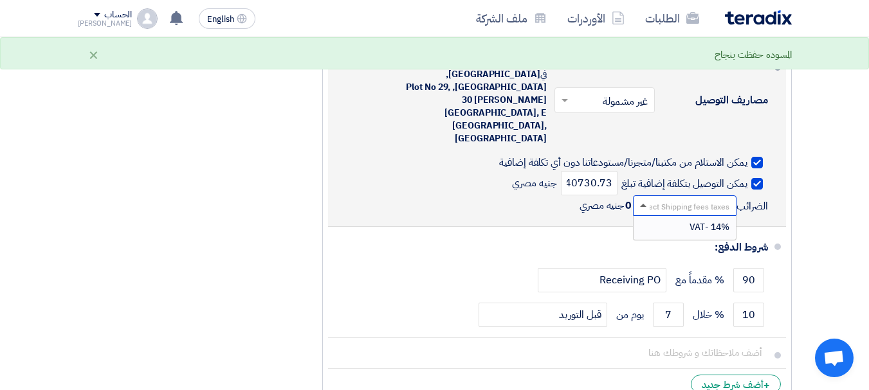
click at [641, 199] on span at bounding box center [642, 205] width 16 height 13
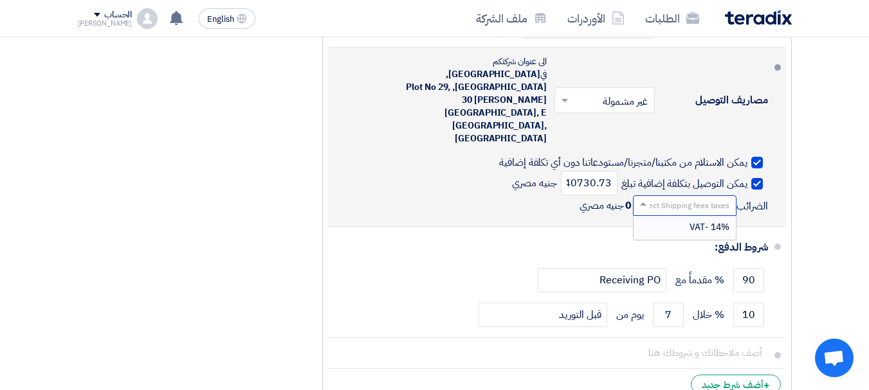
click at [689, 221] on span "14% -VAT" at bounding box center [709, 228] width 40 height 14
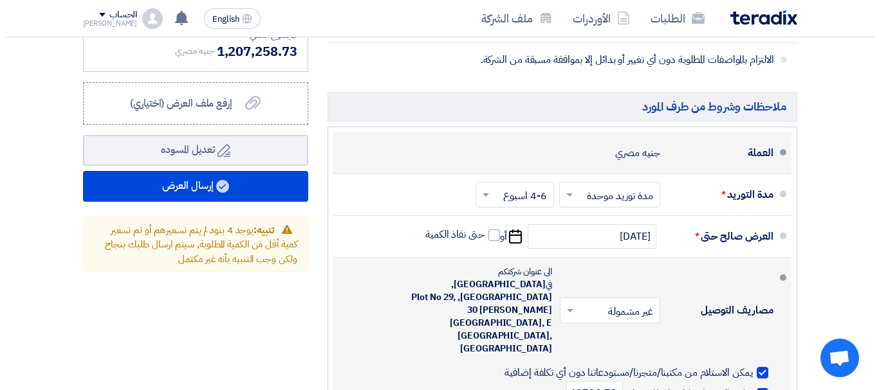
scroll to position [1737, 0]
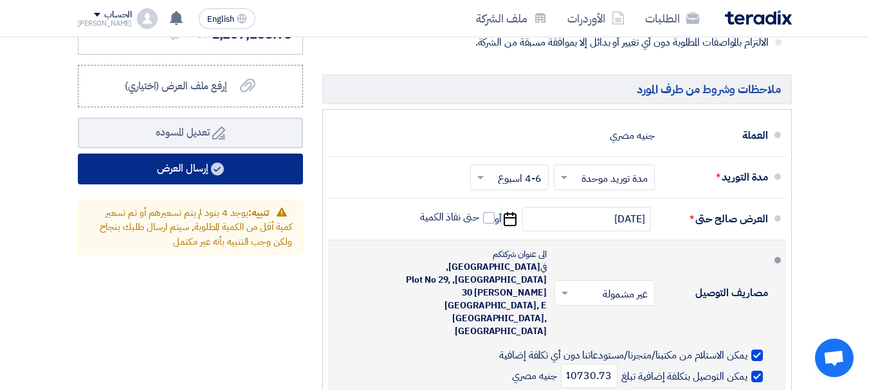
click at [204, 181] on button "إرسال العرض" at bounding box center [190, 169] width 225 height 31
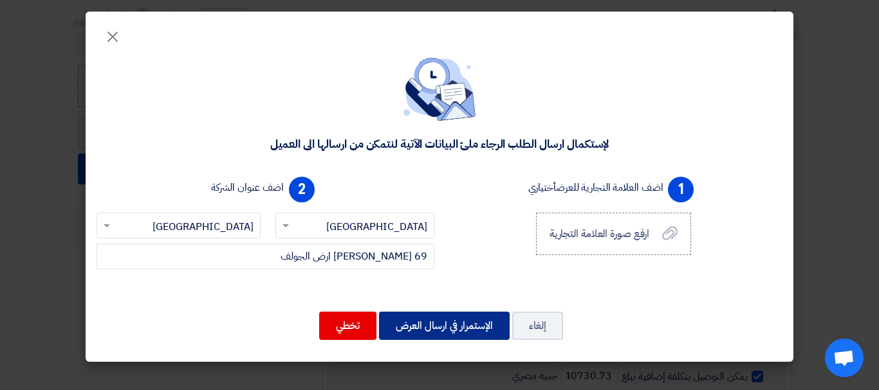
click at [410, 327] on button "الإستمرار في ارسال العرض" at bounding box center [444, 326] width 131 height 28
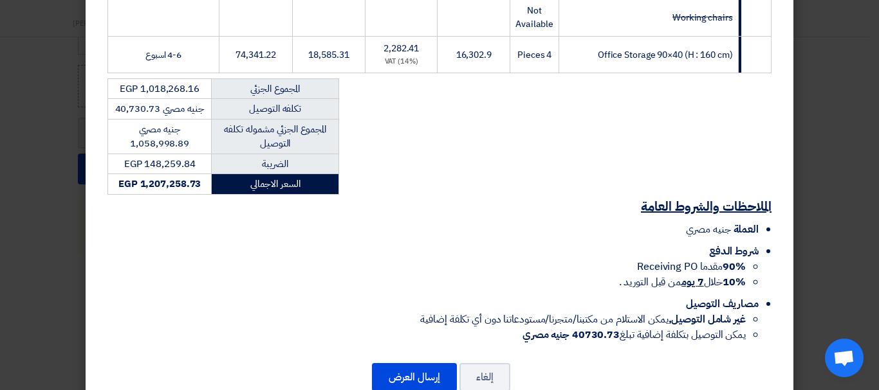
scroll to position [740, 0]
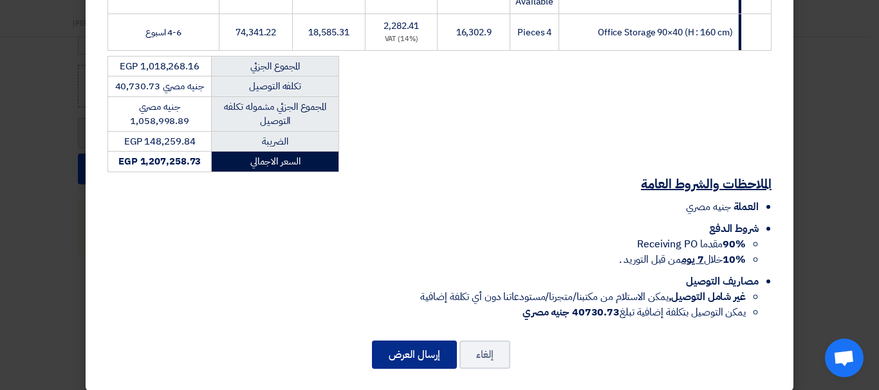
click at [419, 341] on button "إرسال العرض" at bounding box center [414, 355] width 85 height 28
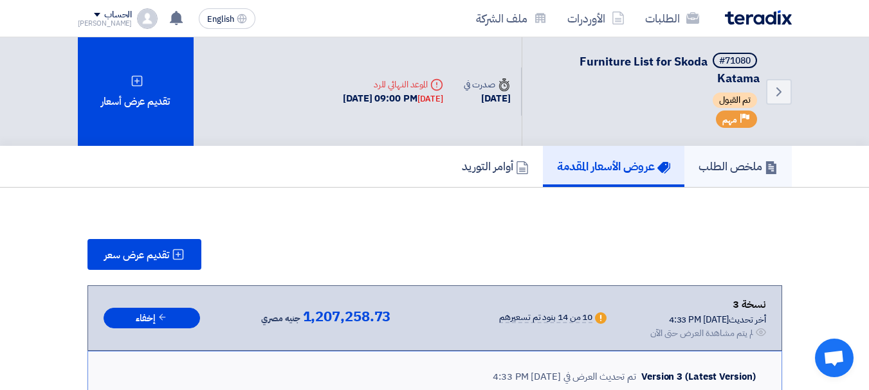
click at [723, 168] on h5 "ملخص الطلب" at bounding box center [737, 166] width 79 height 15
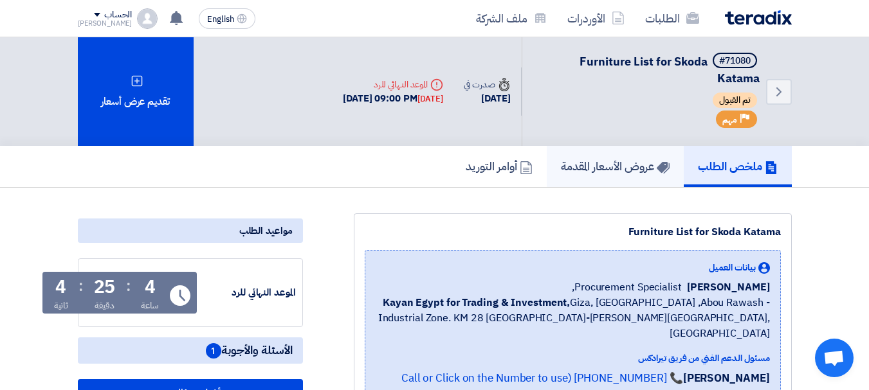
click at [621, 169] on h5 "عروض الأسعار المقدمة" at bounding box center [615, 166] width 109 height 15
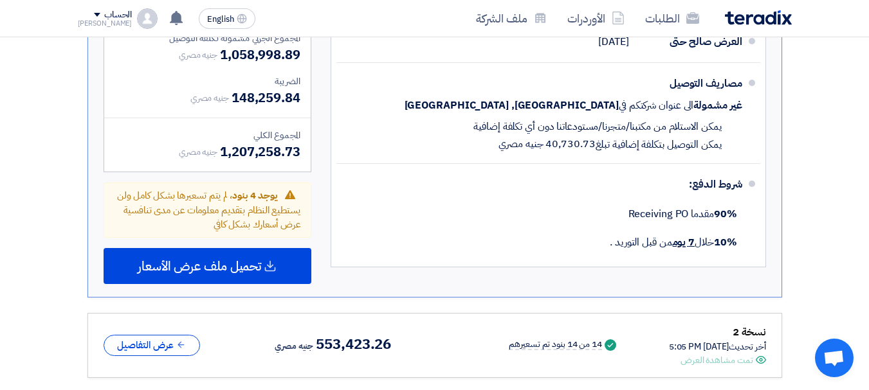
scroll to position [1415, 0]
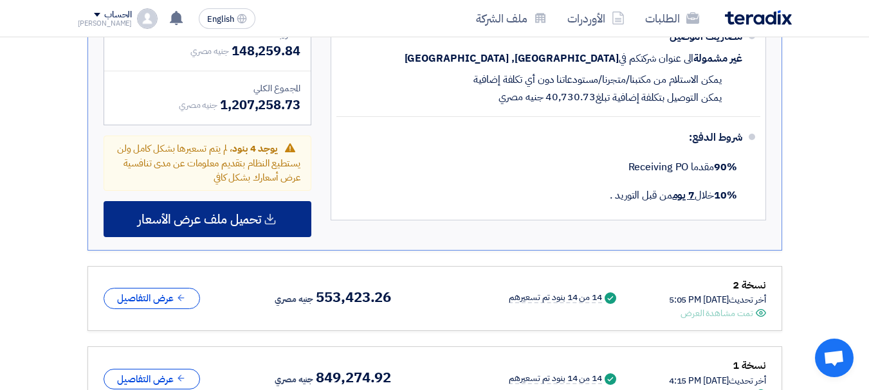
click at [239, 214] on span "تحميل ملف عرض الأسعار" at bounding box center [199, 220] width 123 height 12
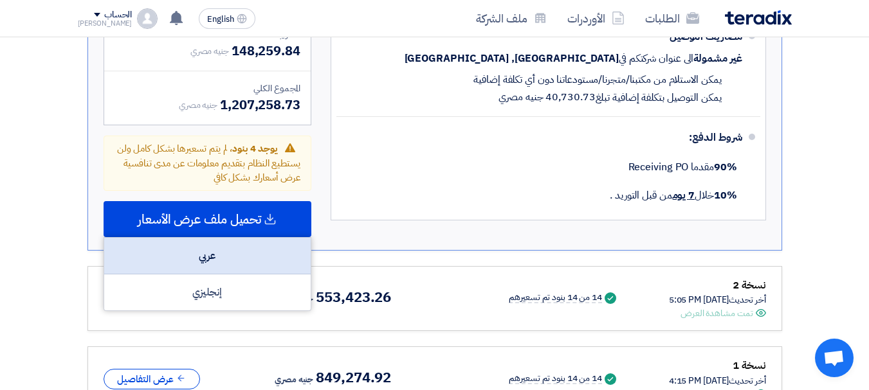
click at [206, 242] on div "عربي" at bounding box center [207, 256] width 206 height 37
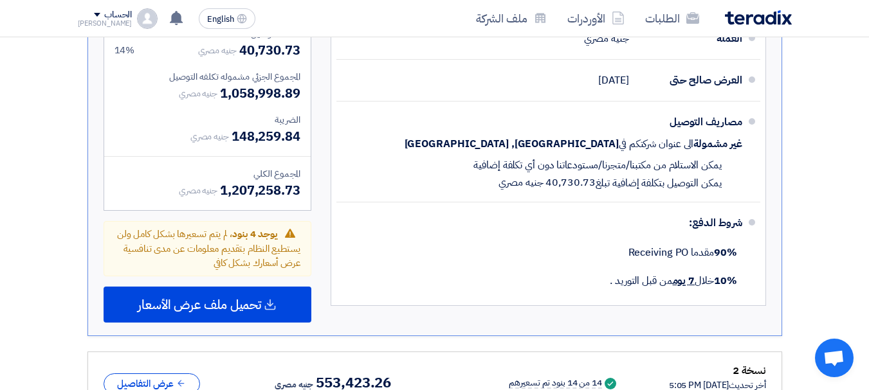
scroll to position [1351, 0]
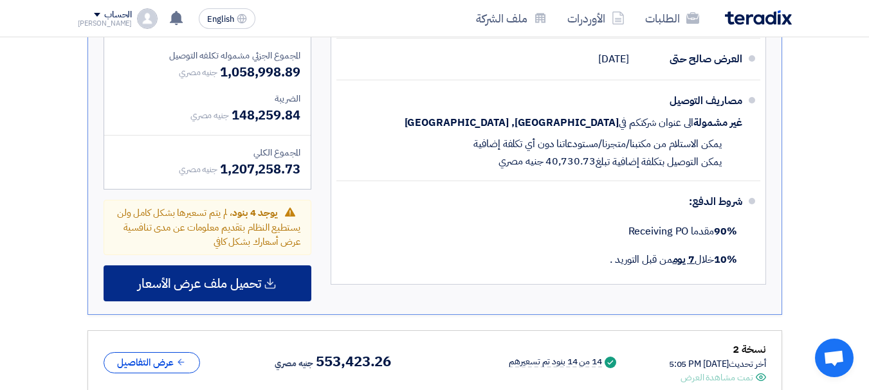
click at [179, 278] on span "تحميل ملف عرض الأسعار" at bounding box center [199, 284] width 123 height 12
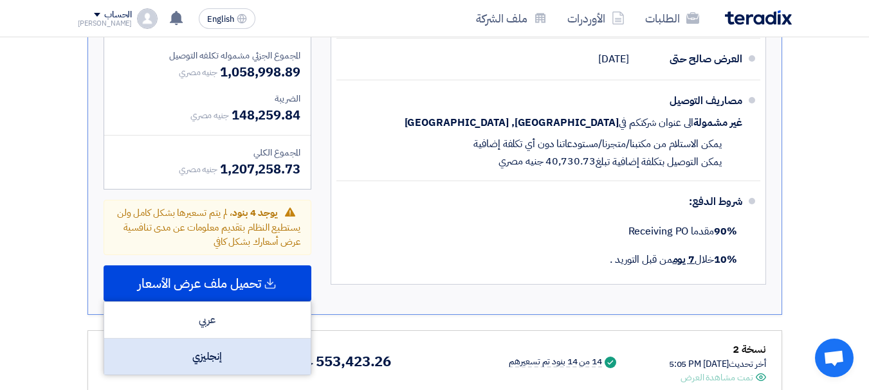
click at [205, 343] on div "إنجليزي" at bounding box center [207, 357] width 206 height 36
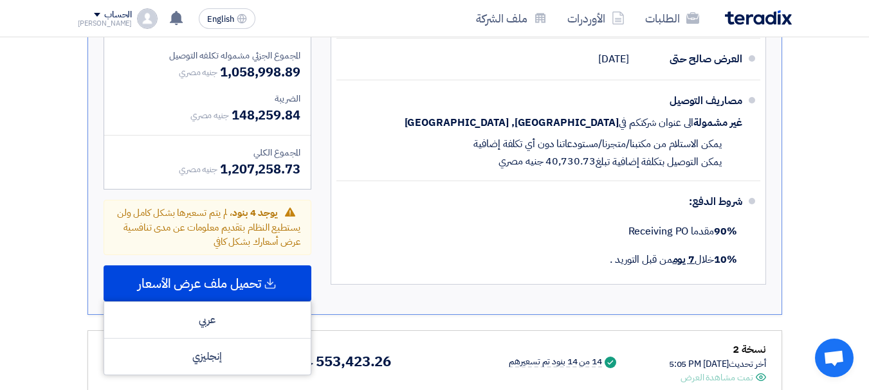
click at [262, 212] on span "يوجد 4 بنود" at bounding box center [254, 213] width 45 height 14
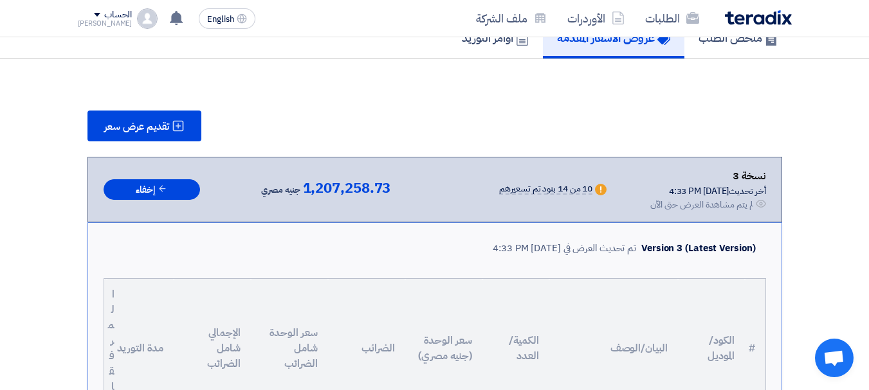
scroll to position [0, 0]
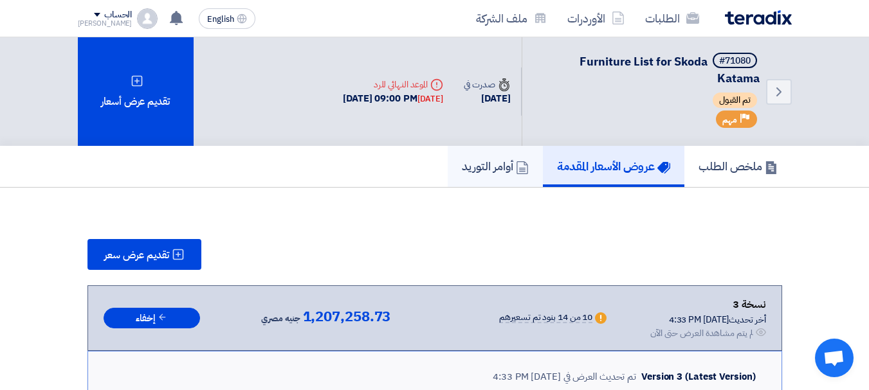
click at [493, 170] on h5 "أوامر التوريد" at bounding box center [495, 166] width 67 height 15
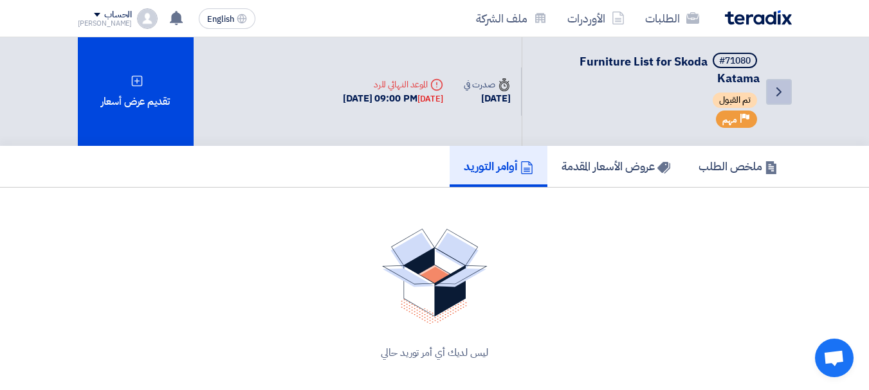
click at [774, 89] on icon "Back" at bounding box center [778, 91] width 15 height 15
